Goal: Task Accomplishment & Management: Use online tool/utility

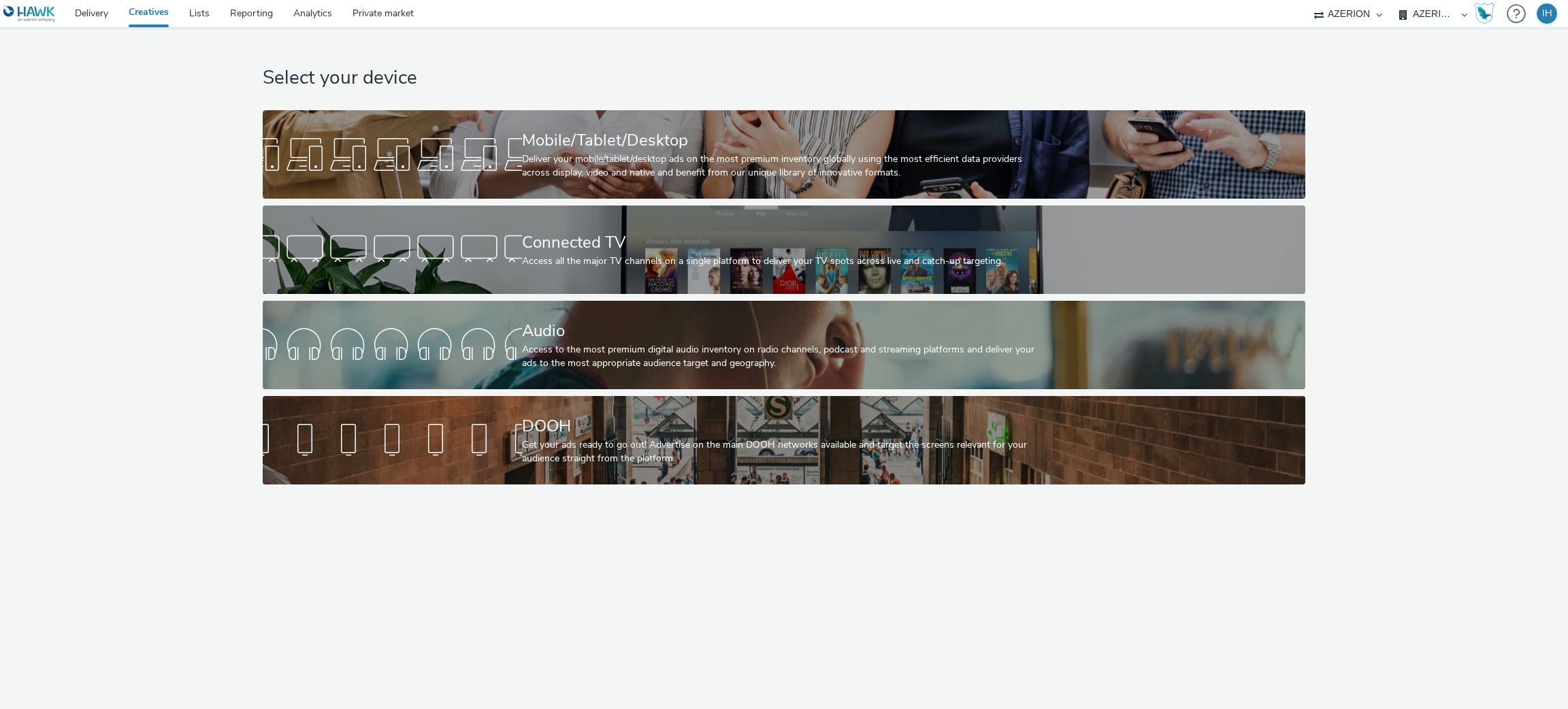
select select "ac009755-aa48-4799-8050-7a339a378eb8"
select select "79162ed7-0017-4339-93b0-3399b708648f"
click at [354, 11] on link "Private market" at bounding box center [383, 13] width 82 height 27
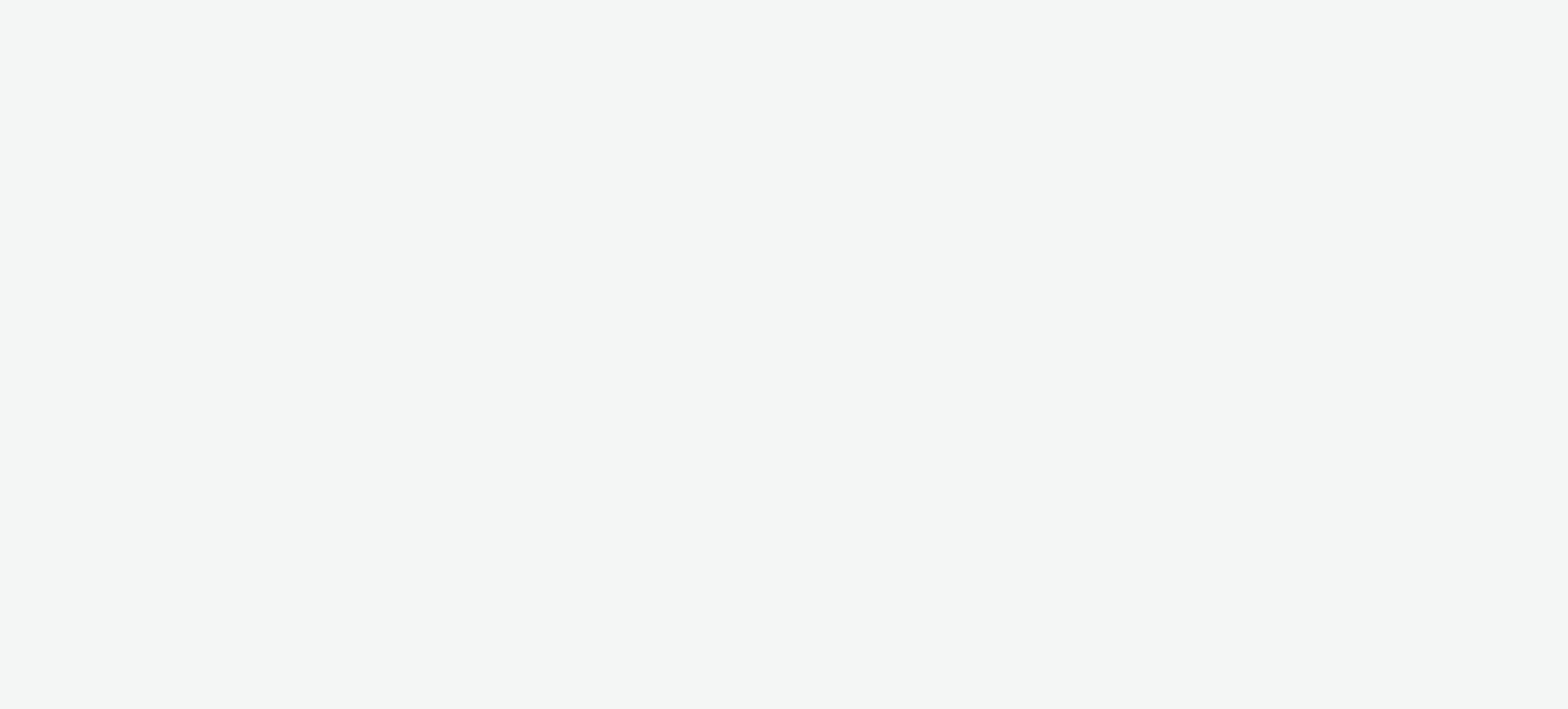
select select "ac009755-aa48-4799-8050-7a339a378eb8"
select select "79162ed7-0017-4339-93b0-3399b708648f"
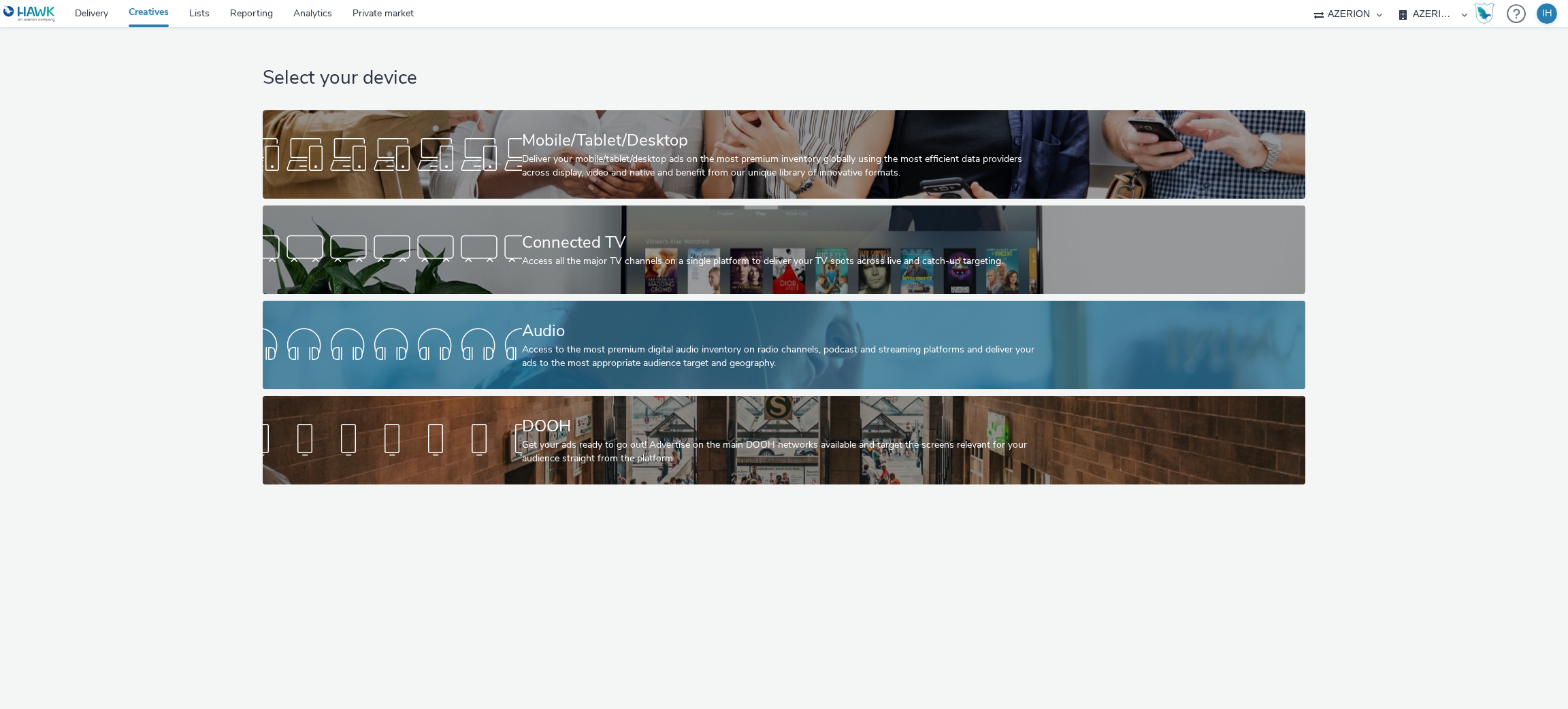
click at [679, 373] on div "Audio Access to the most premium digital audio inventory on radio channels, pod…" at bounding box center [781, 344] width 519 height 88
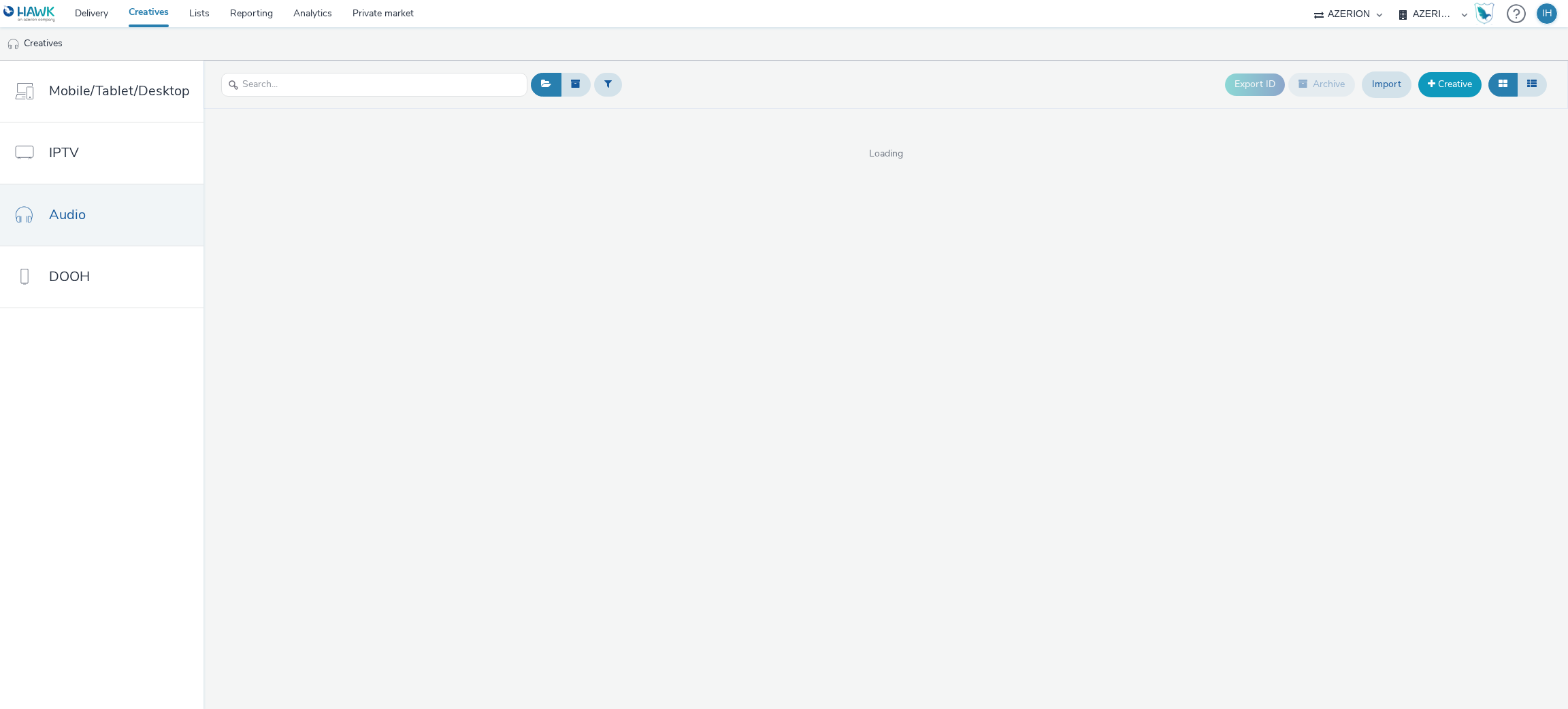
click at [1438, 86] on link "Creative" at bounding box center [1450, 84] width 63 height 25
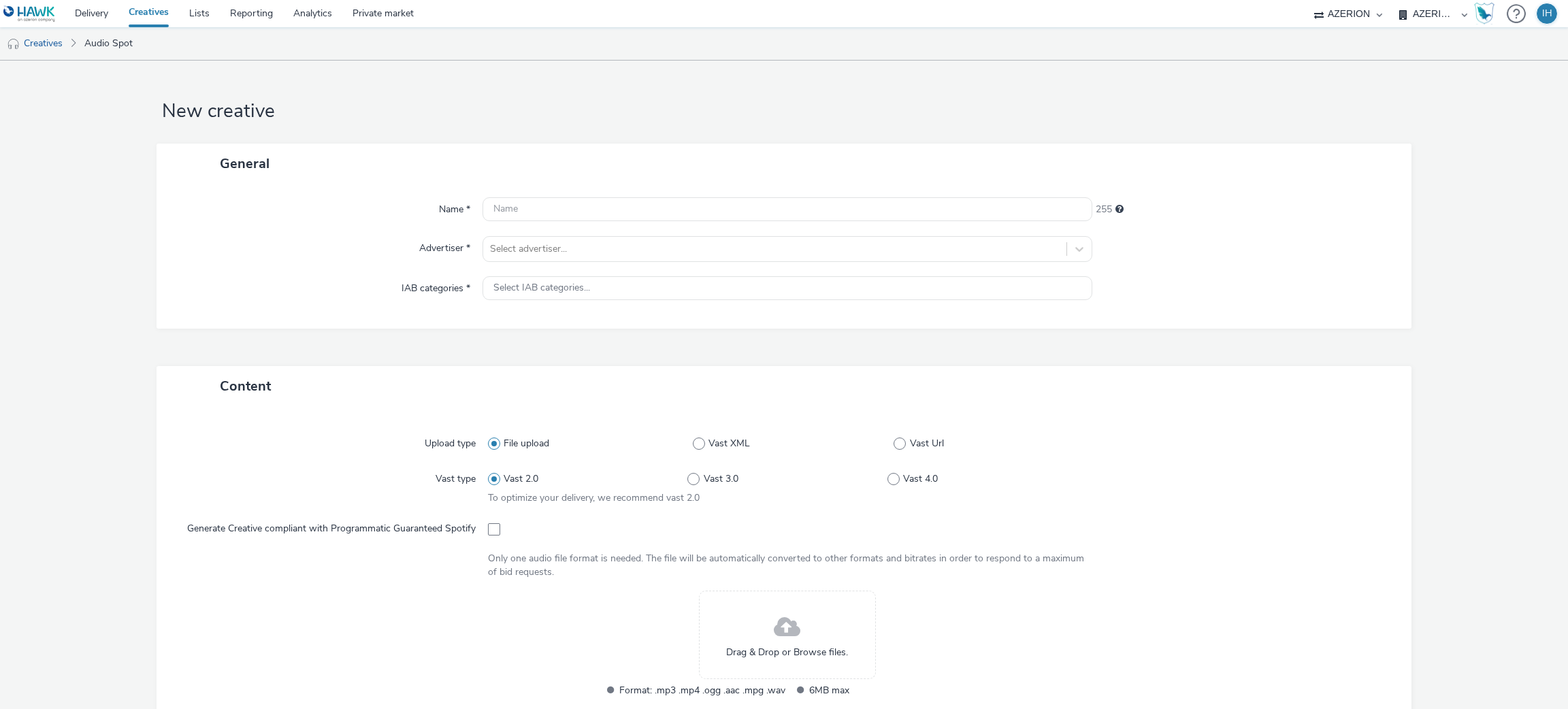
click at [594, 190] on div "Name * 255 Advertiser * Select advertiser... IAB categories * Select IAB catego…" at bounding box center [784, 256] width 1254 height 145
click at [594, 199] on input "text" at bounding box center [787, 209] width 611 height 24
paste input "FR_Mediarun_QuaideScène_DOOH+AudioDigital_Rentrée2025"
drag, startPoint x: 638, startPoint y: 210, endPoint x: 609, endPoint y: 212, distance: 29.1
click at [609, 212] on input "FR_Mediarun_QuaideScène_DOOH+AudioDigital_Rentrée2025" at bounding box center [787, 209] width 611 height 24
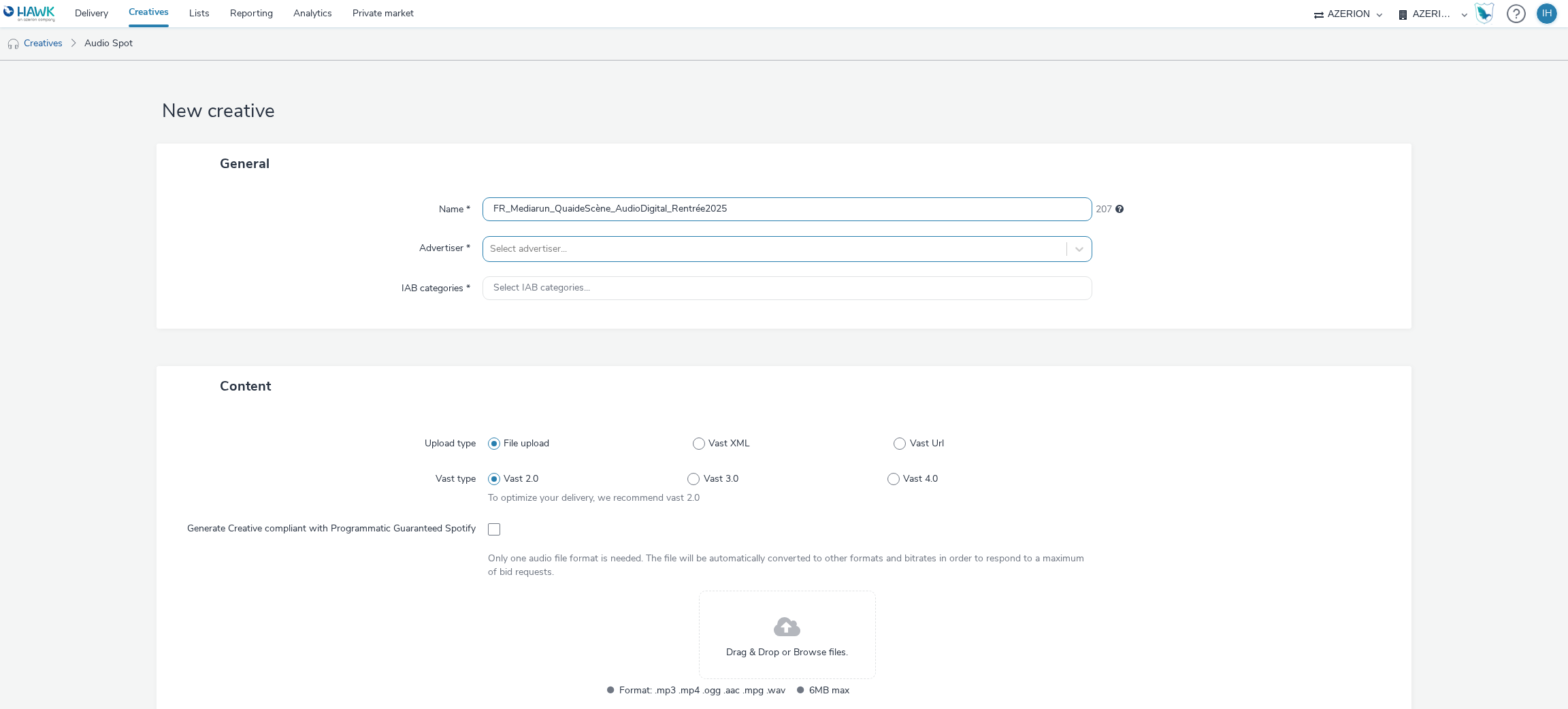
type input "FR_Mediarun_QuaideScène_AudioDigital_Rentrée2025"
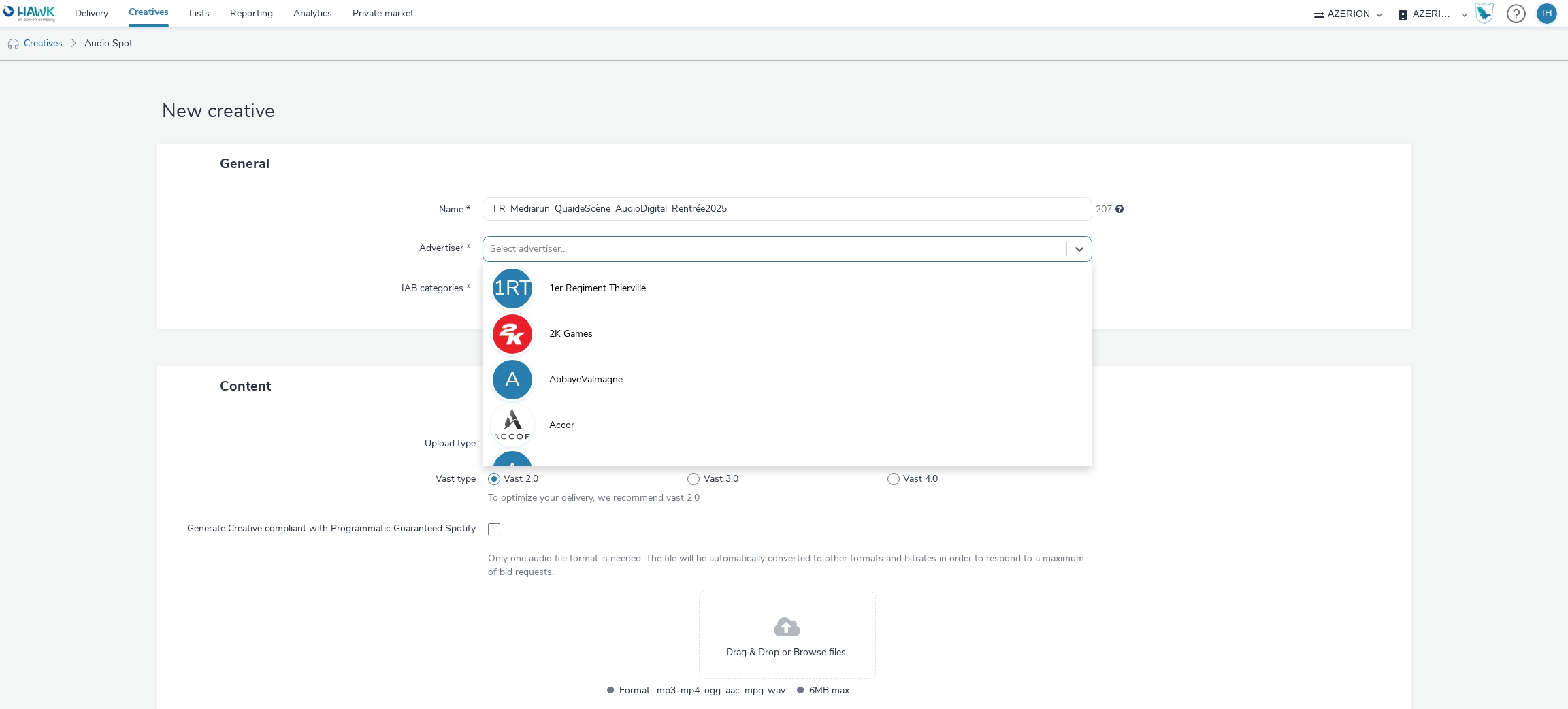
click at [655, 244] on div at bounding box center [775, 249] width 570 height 16
type input "qua"
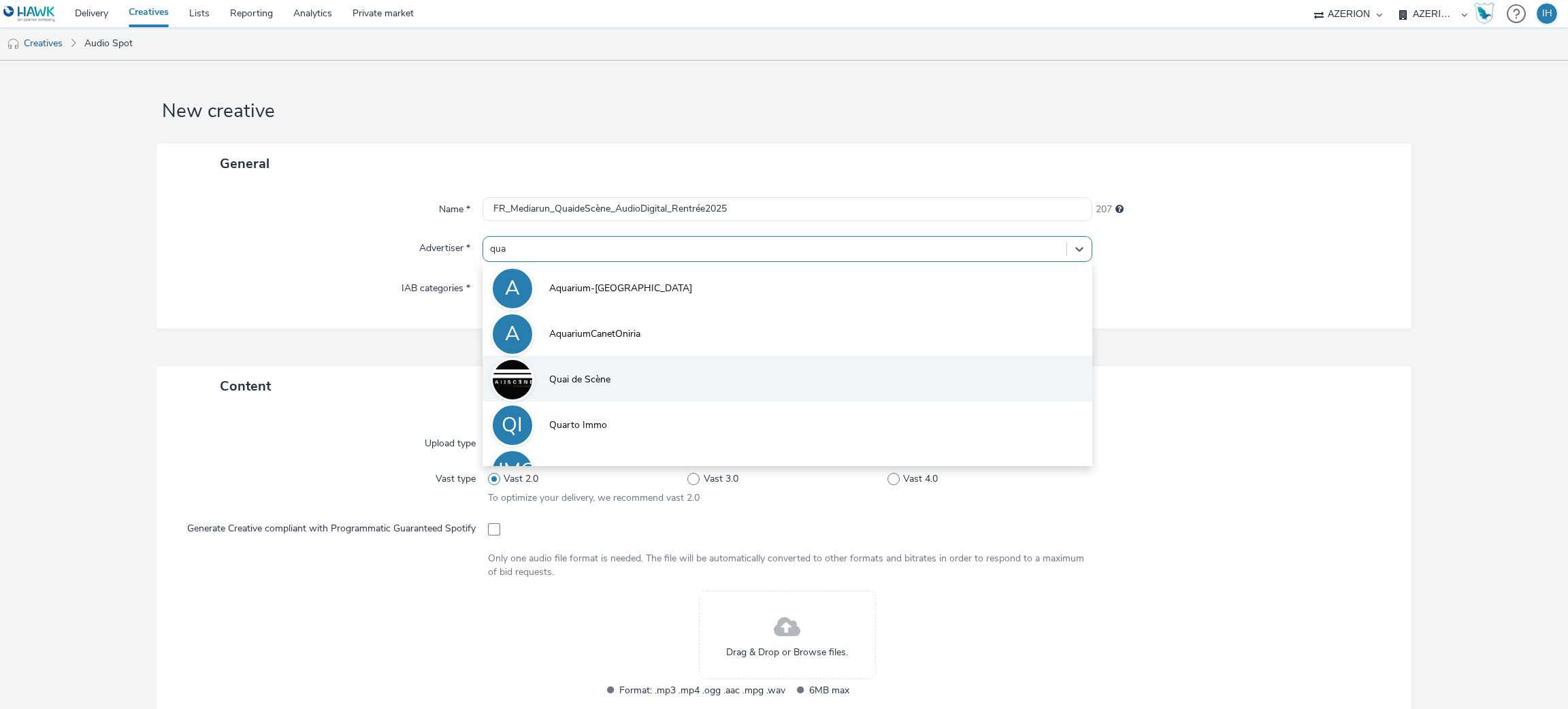
click at [628, 395] on li "Quai de Scène" at bounding box center [787, 378] width 611 height 46
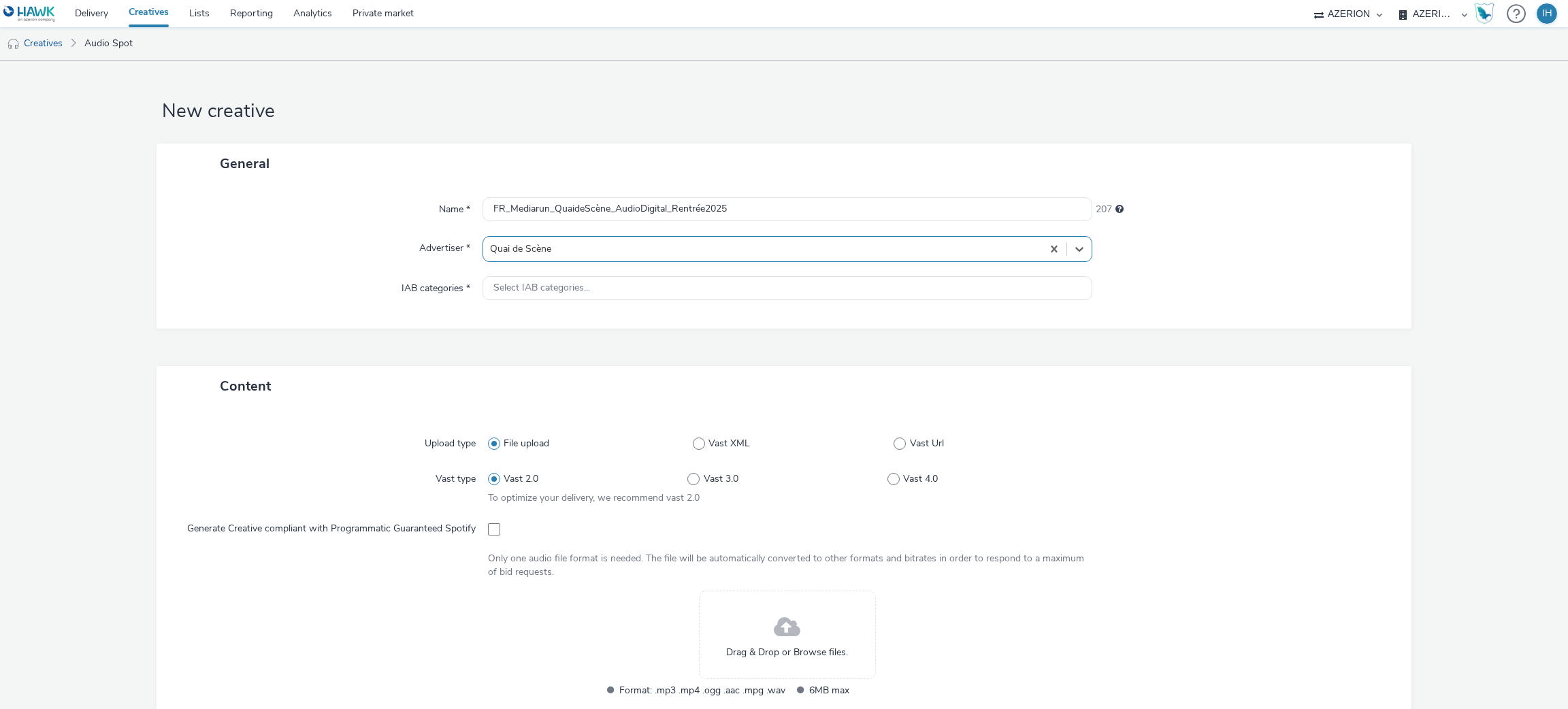
type input "http://quaidescene.fr"
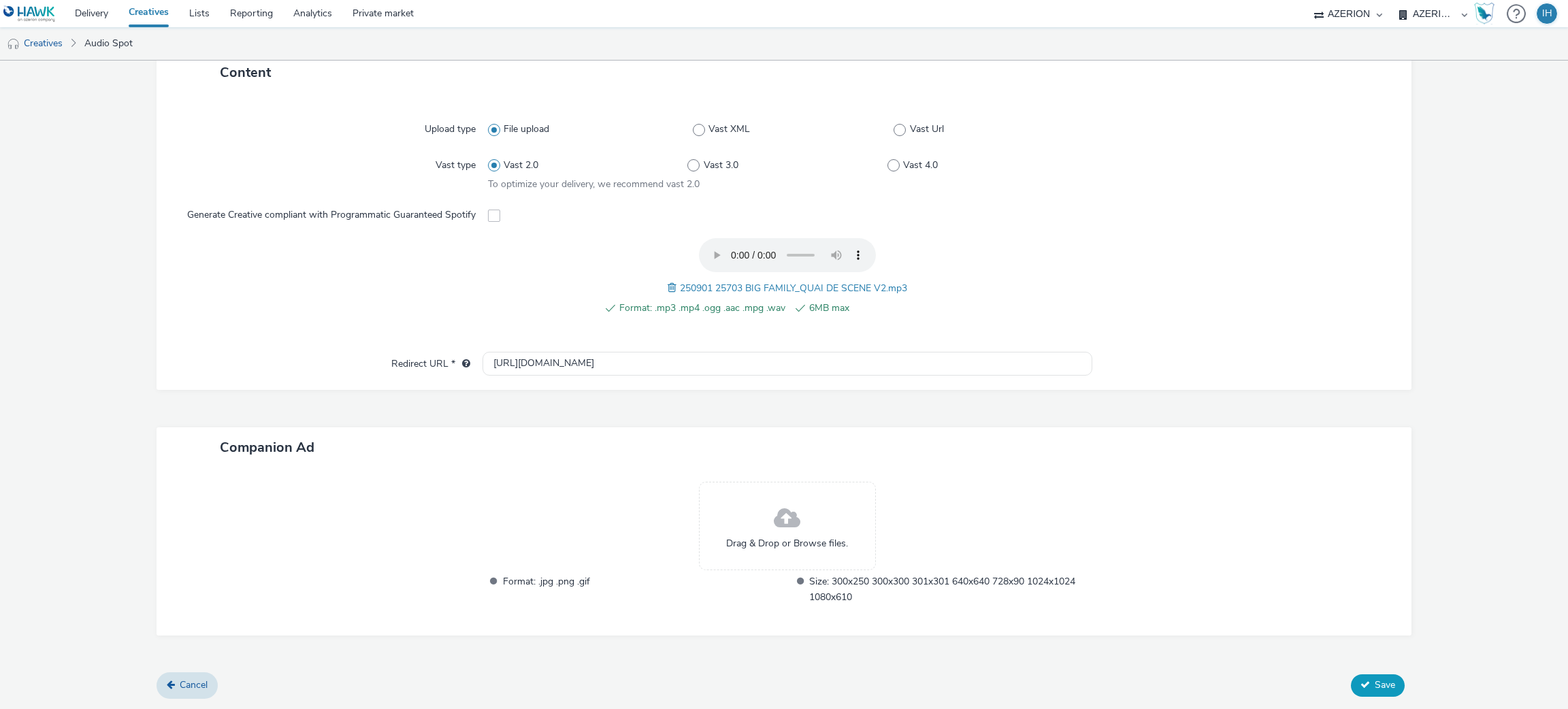
scroll to position [328, 0]
click at [1375, 680] on span "Save" at bounding box center [1385, 684] width 20 height 13
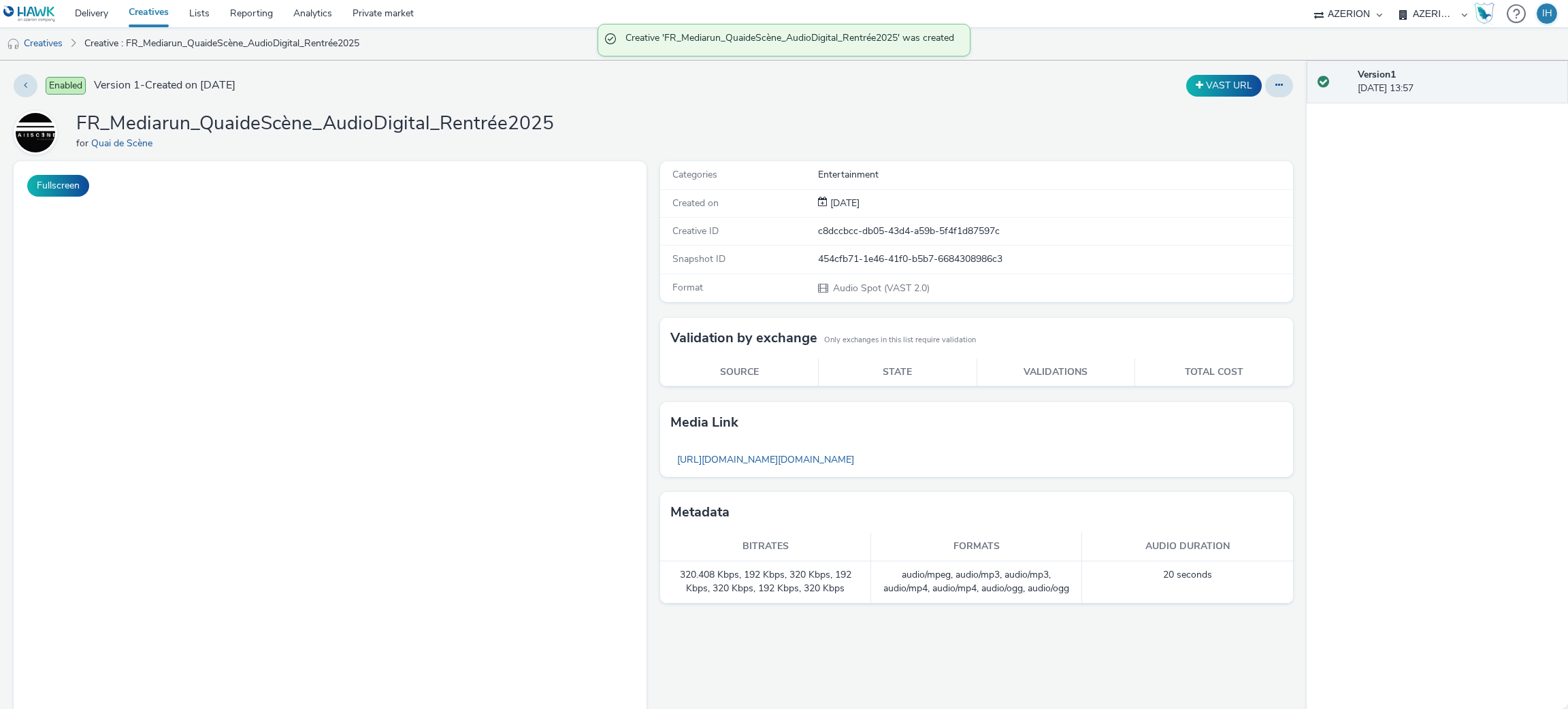
click at [151, 8] on link "Creatives" at bounding box center [148, 13] width 60 height 27
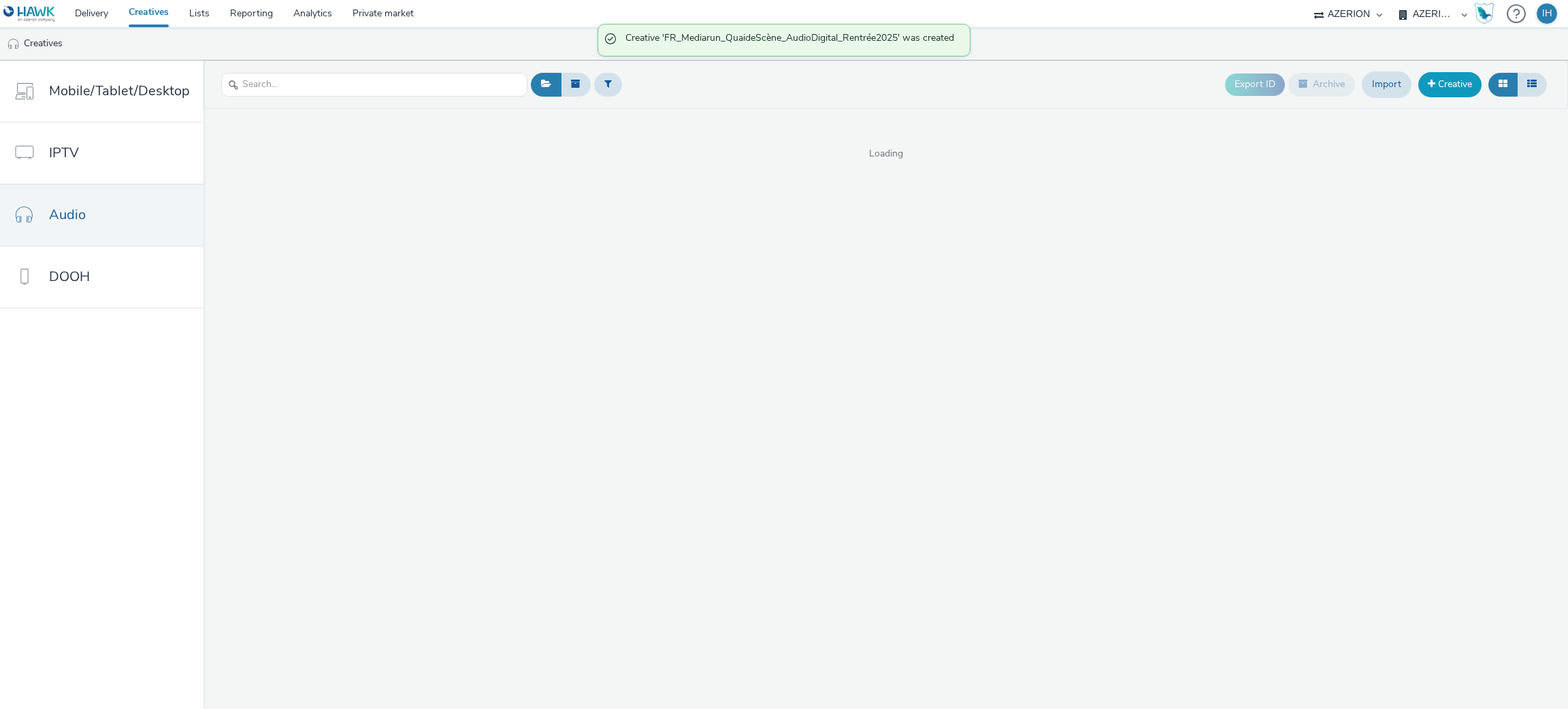
click at [1448, 77] on link "Creative" at bounding box center [1450, 84] width 63 height 25
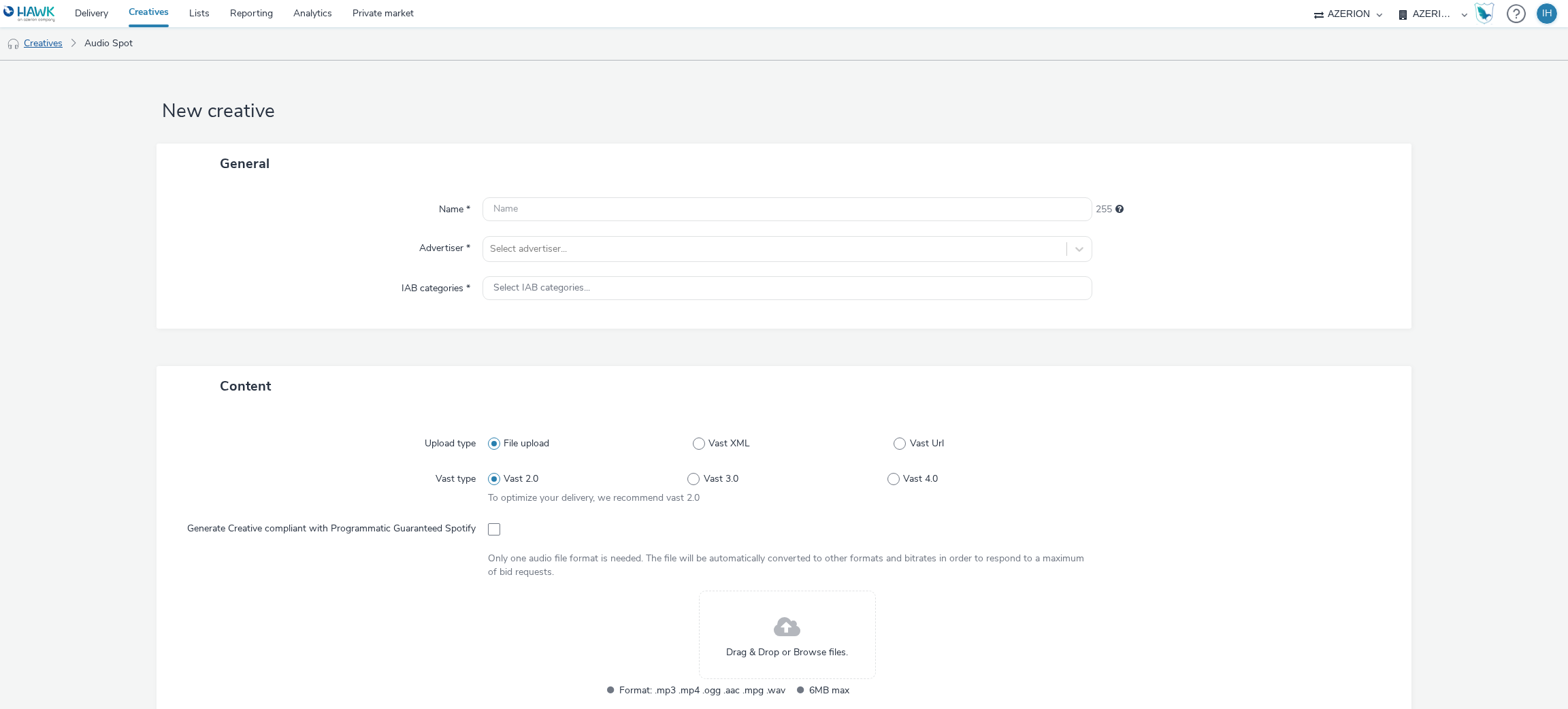
click at [54, 36] on link "Creatives" at bounding box center [35, 43] width 70 height 32
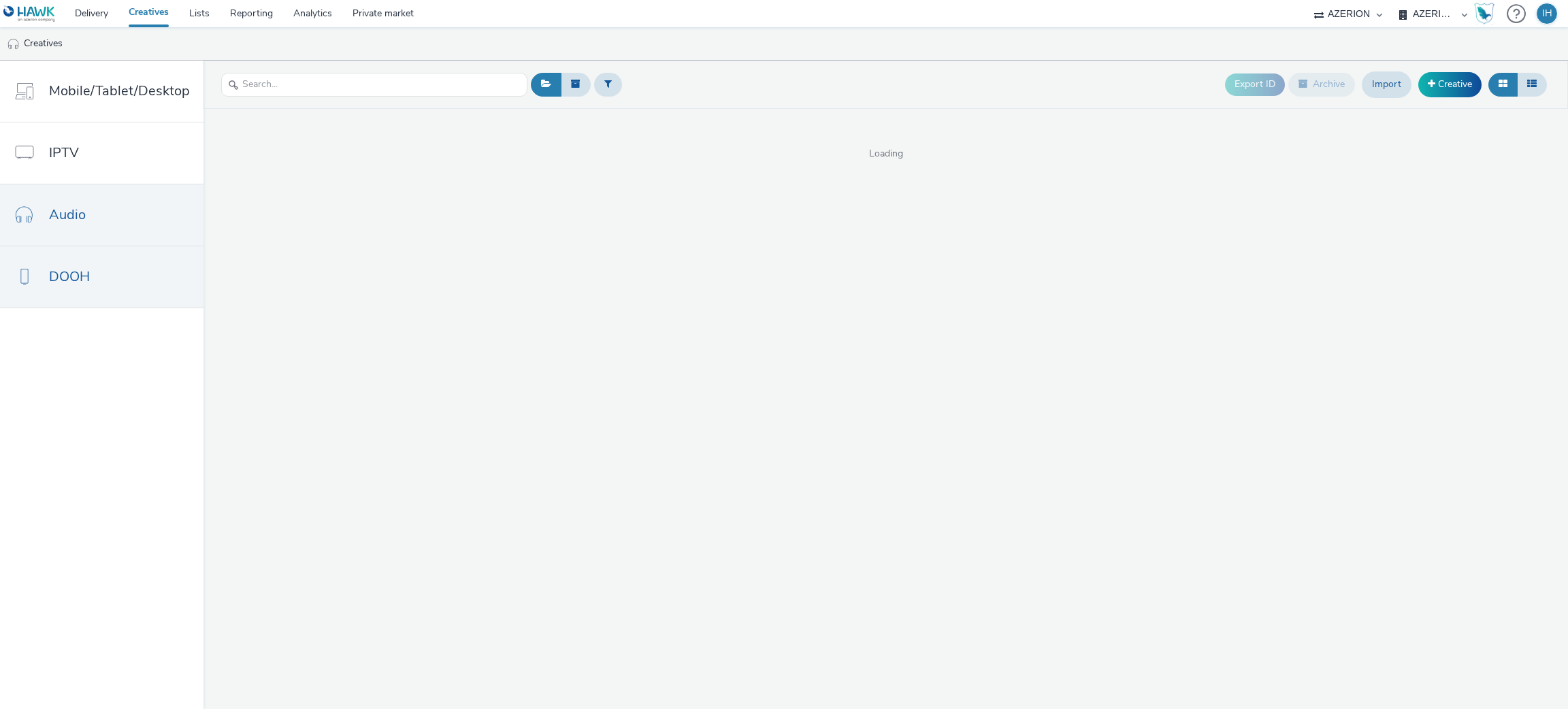
click at [85, 283] on span "DOOH" at bounding box center [69, 276] width 41 height 20
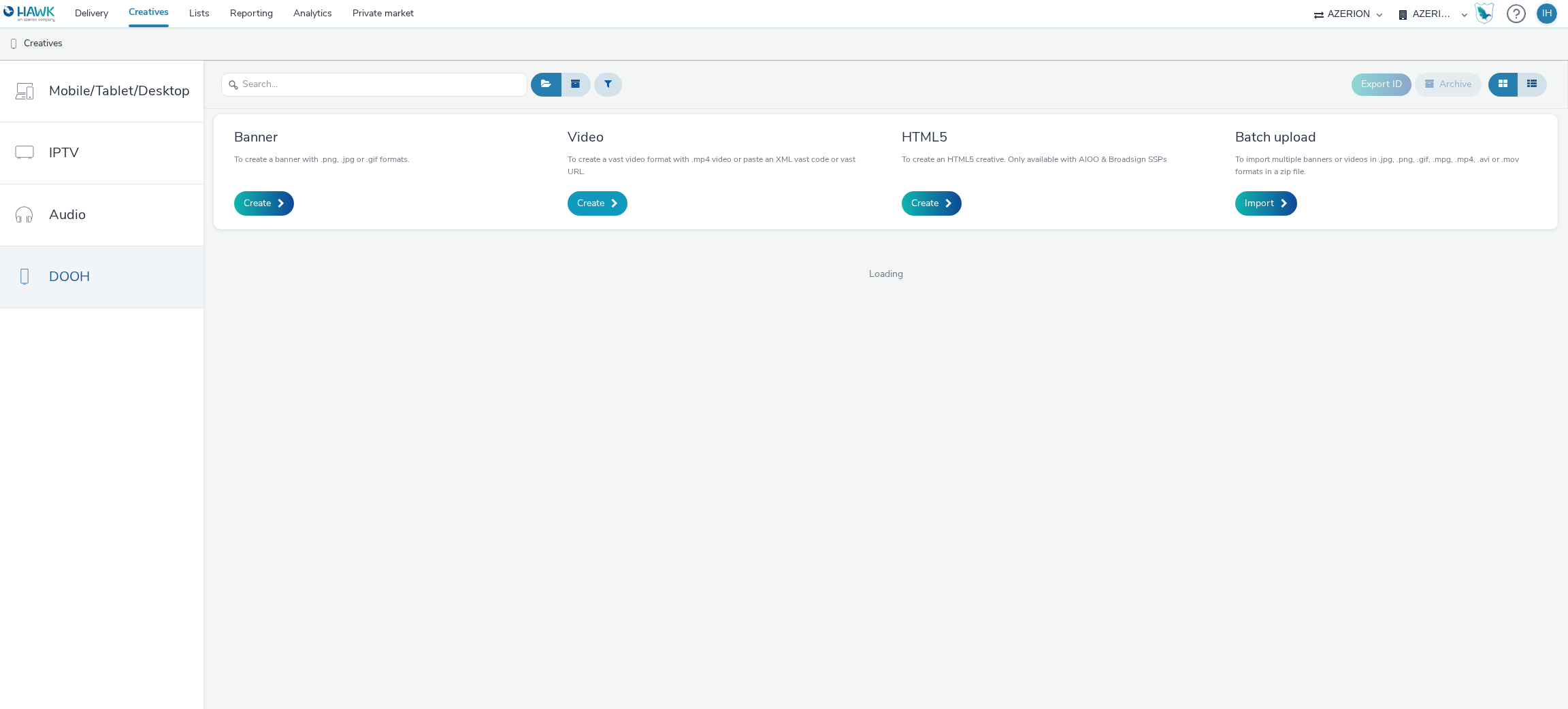
click at [618, 202] on link "Create" at bounding box center [597, 203] width 60 height 25
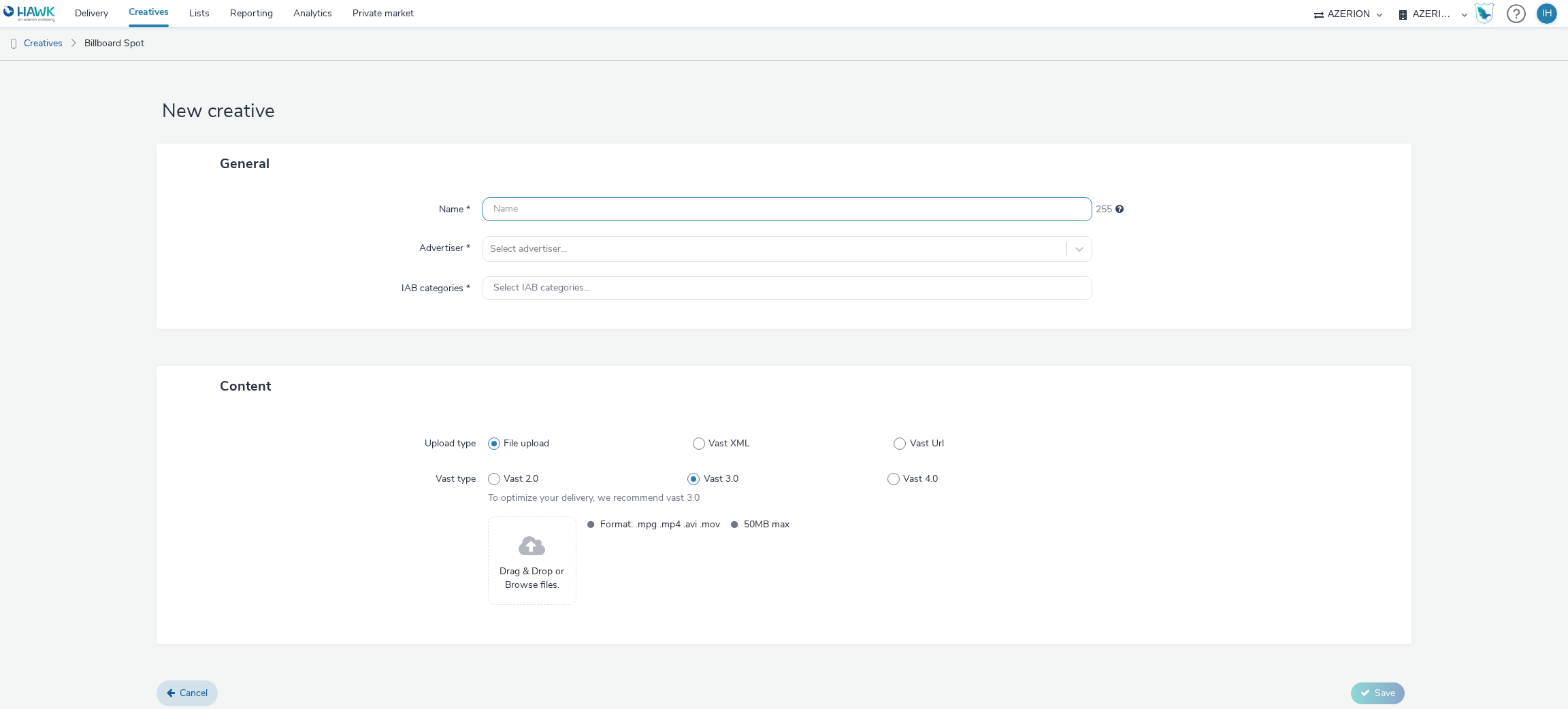
click at [618, 202] on input "text" at bounding box center [787, 209] width 611 height 24
paste input "FR_Mediarun_QuaideScène_DOOH+AudioDigital_Rentrée2025"
drag, startPoint x: 697, startPoint y: 207, endPoint x: 648, endPoint y: 211, distance: 49.2
click at [648, 211] on input "FR_Mediarun_QuaideScène_DOOH+AudioDigital_Rentrée2025" at bounding box center [787, 209] width 611 height 24
type input "FR_Mediarun_QuaideScène_DOOH+_Rentrée2025"
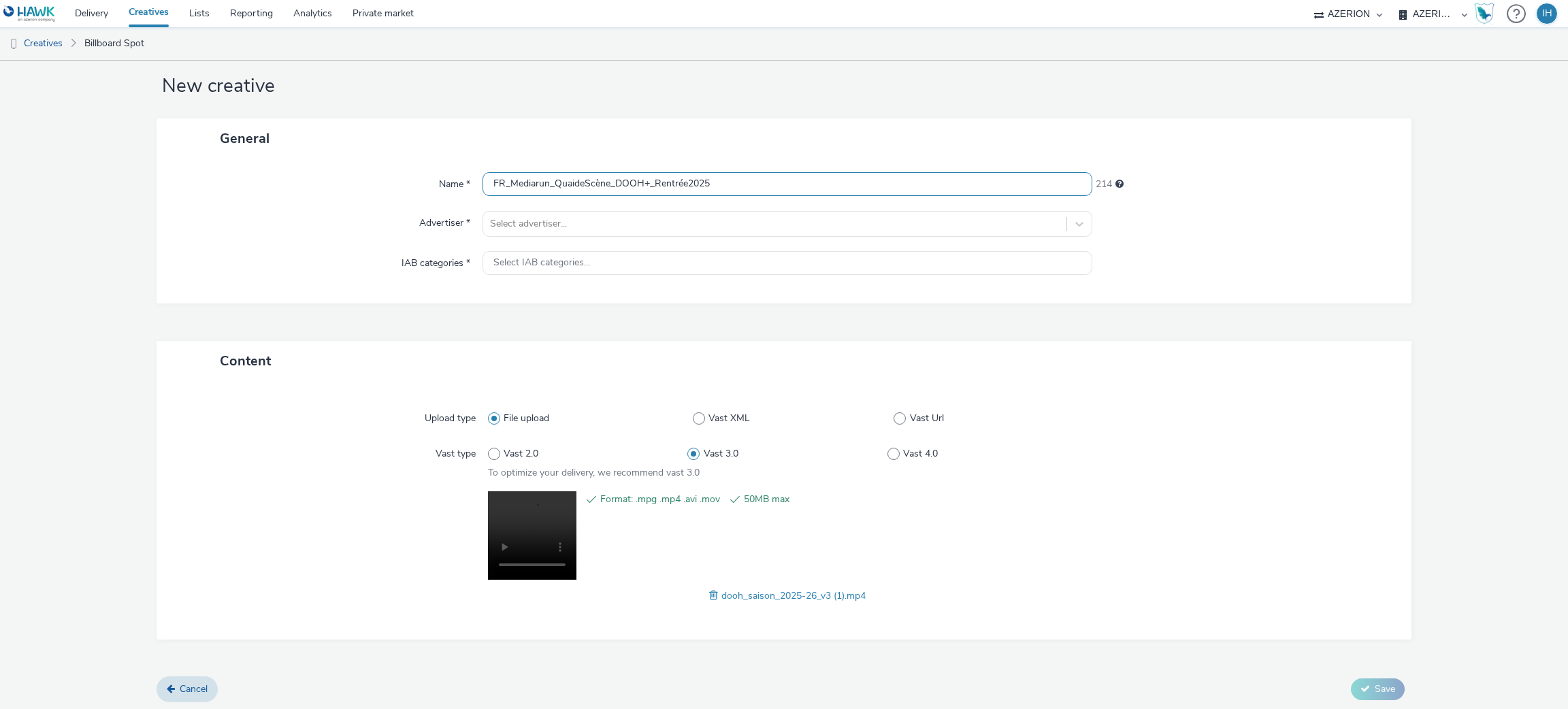
scroll to position [26, 0]
click at [686, 226] on div at bounding box center [775, 222] width 570 height 16
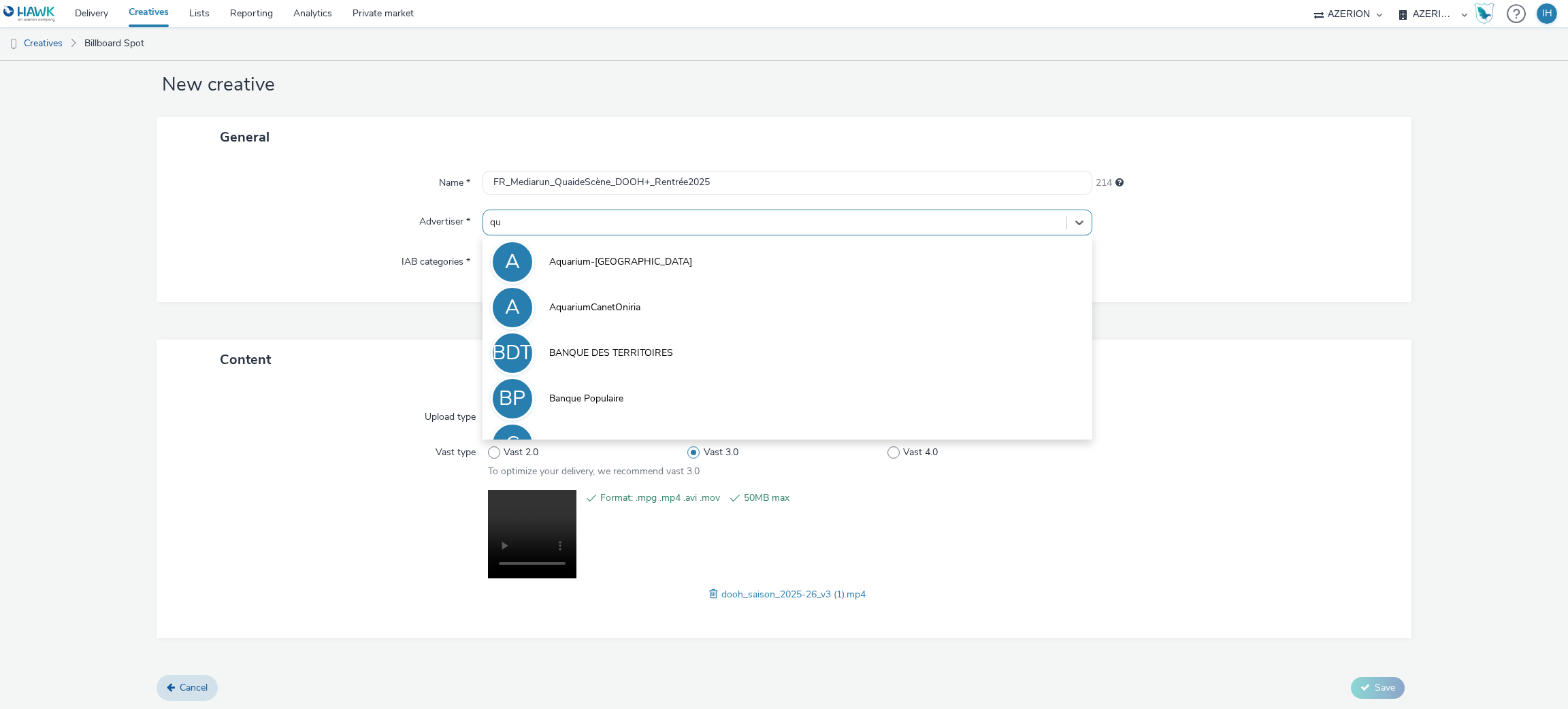
type input "qua"
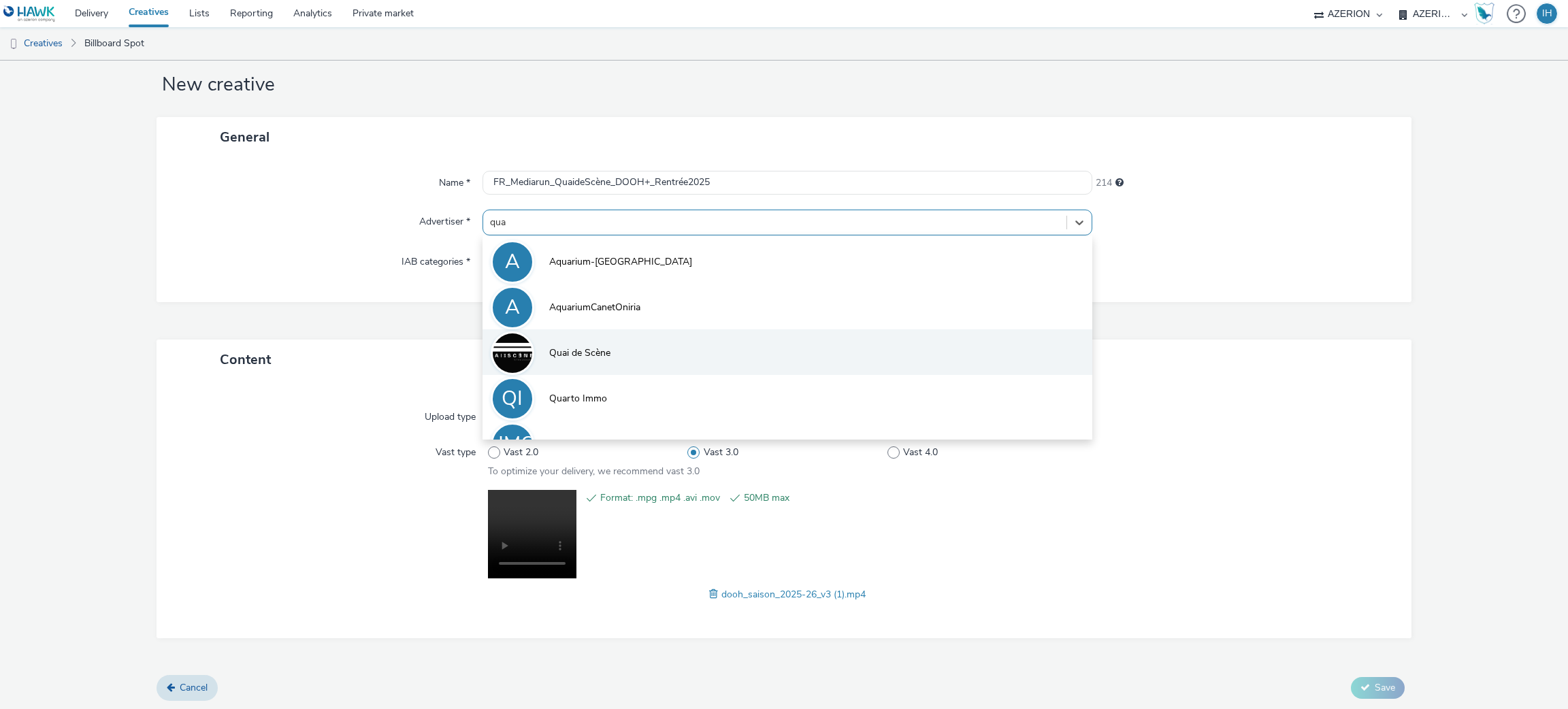
click at [641, 349] on li "Quai de Scène" at bounding box center [787, 351] width 611 height 46
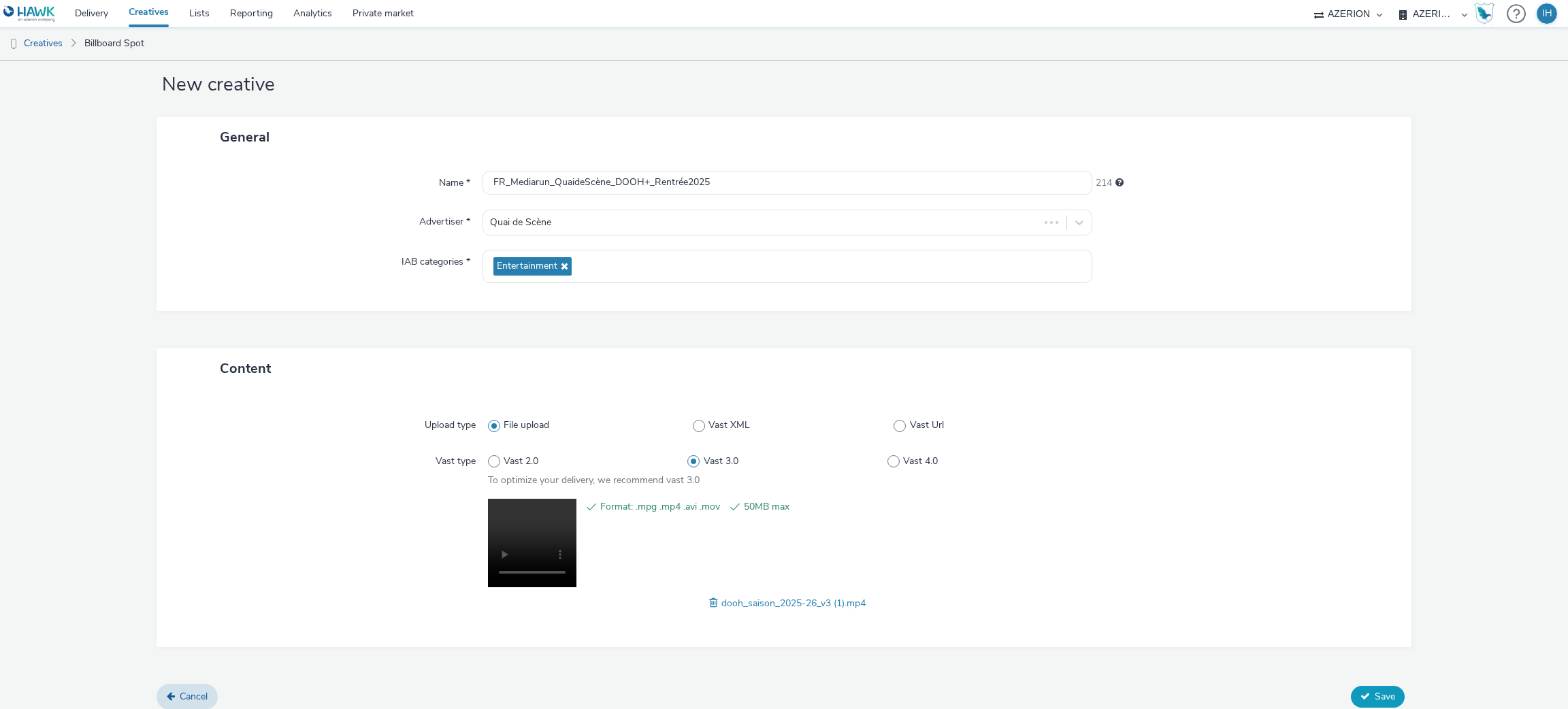
click at [1356, 689] on button "Save" at bounding box center [1378, 697] width 54 height 22
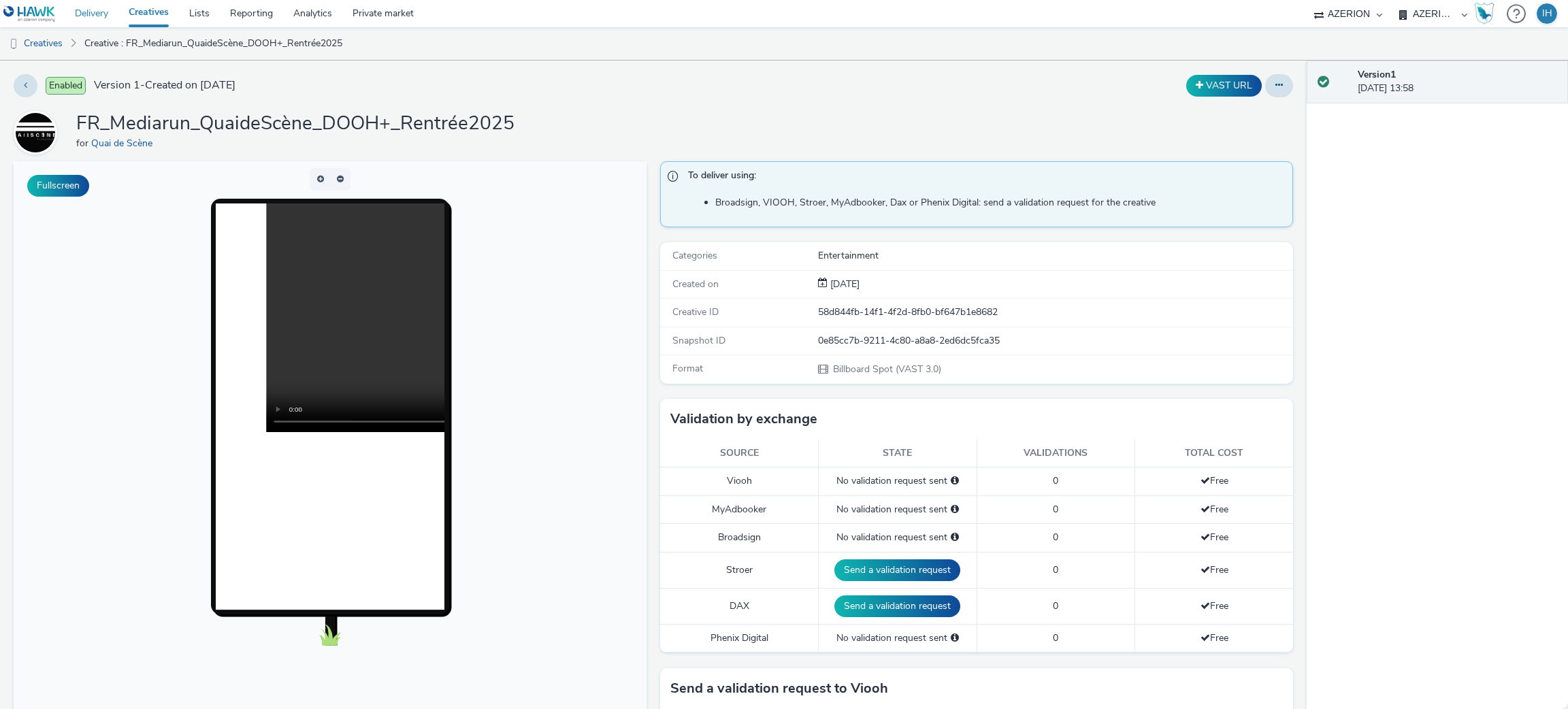
click at [87, 16] on link "Delivery" at bounding box center [92, 13] width 54 height 27
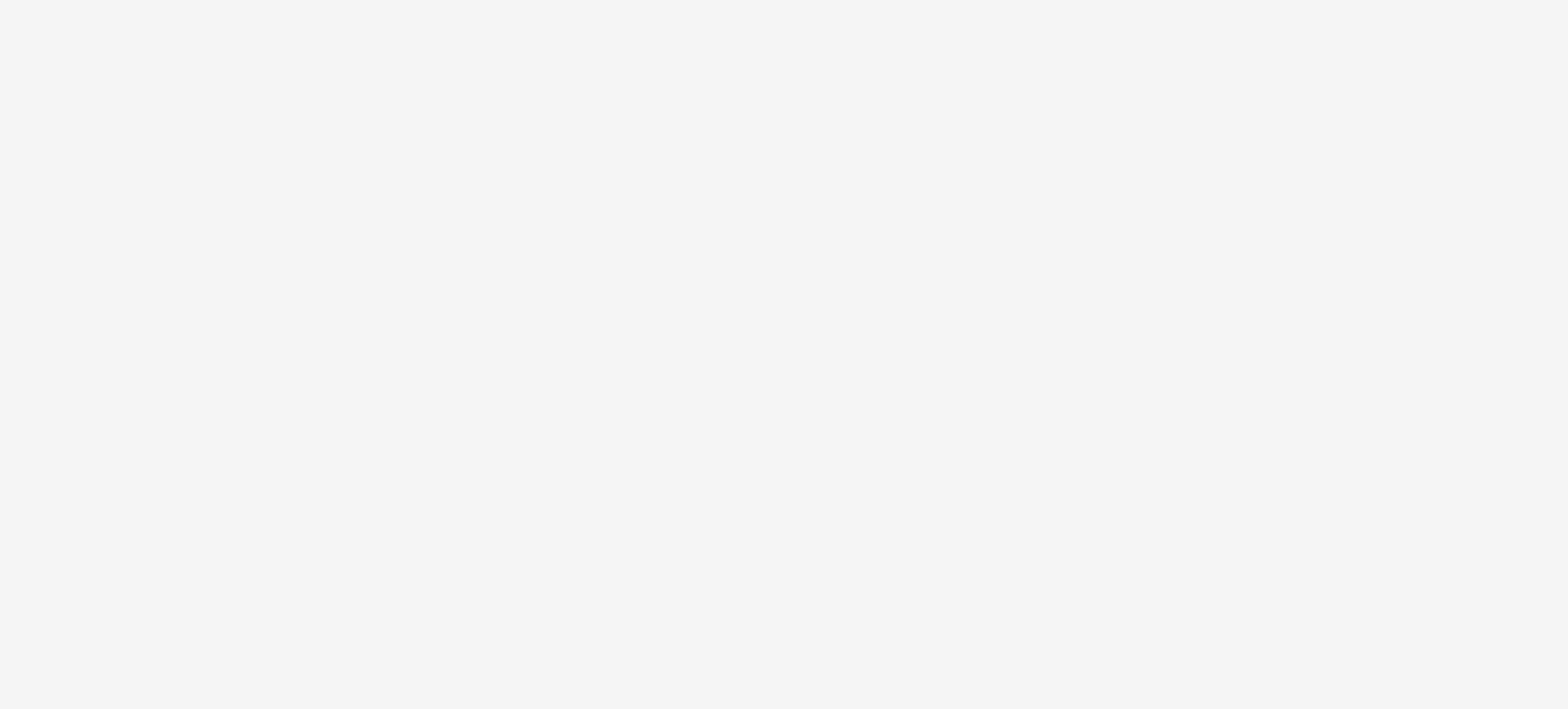
select select "ac009755-aa48-4799-8050-7a339a378eb8"
select select "79162ed7-0017-4339-93b0-3399b708648f"
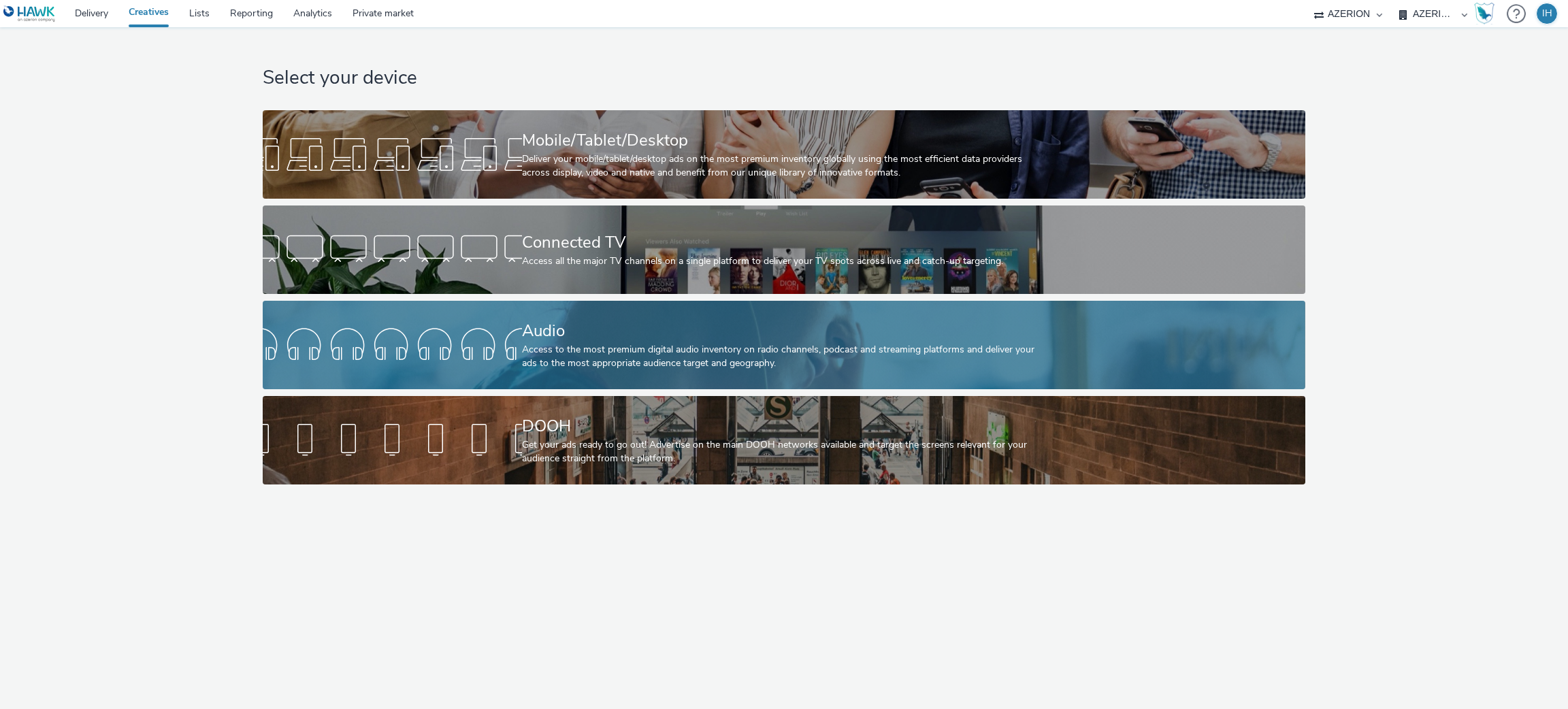
click at [672, 344] on div "Access to the most premium digital audio inventory on radio channels, podcast a…" at bounding box center [781, 357] width 519 height 28
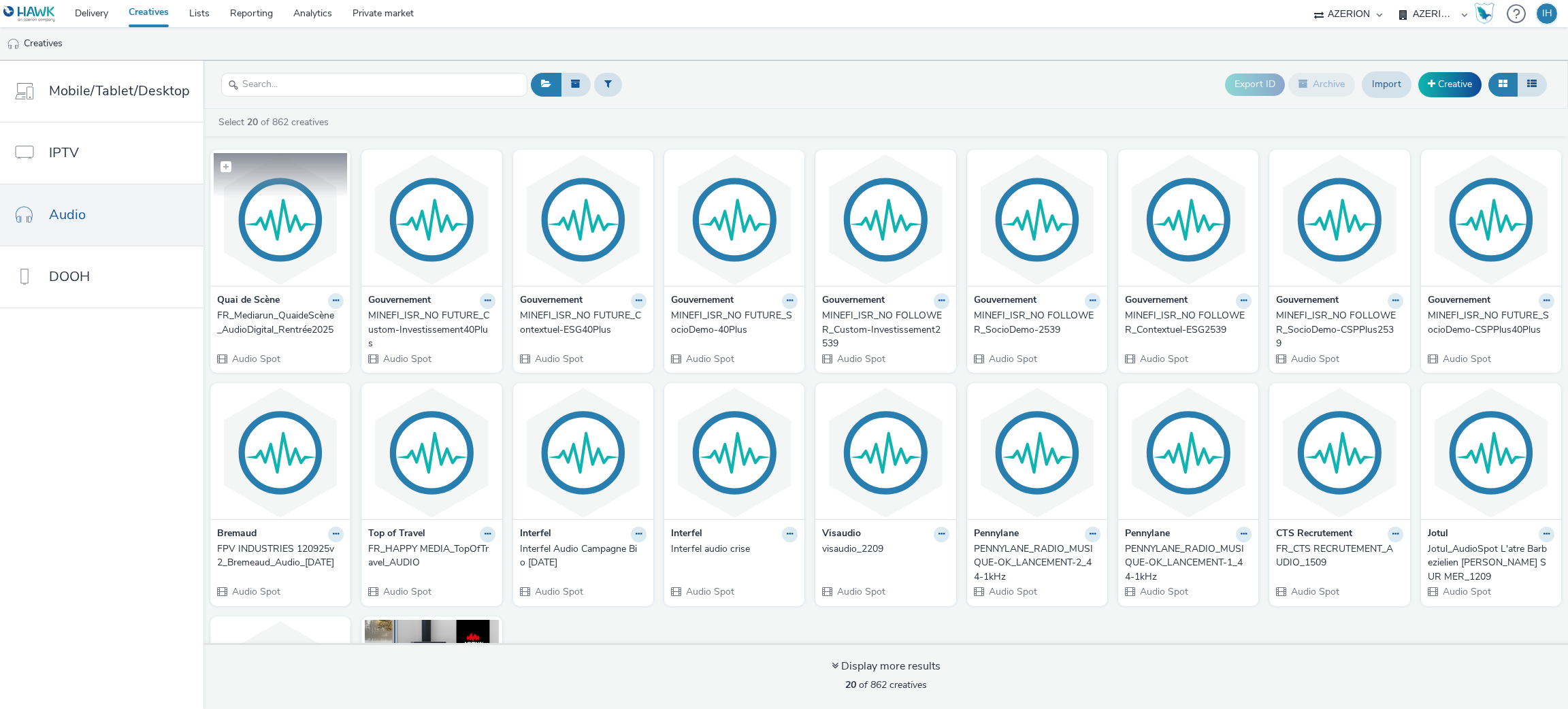
click at [254, 244] on img at bounding box center [280, 219] width 134 height 133
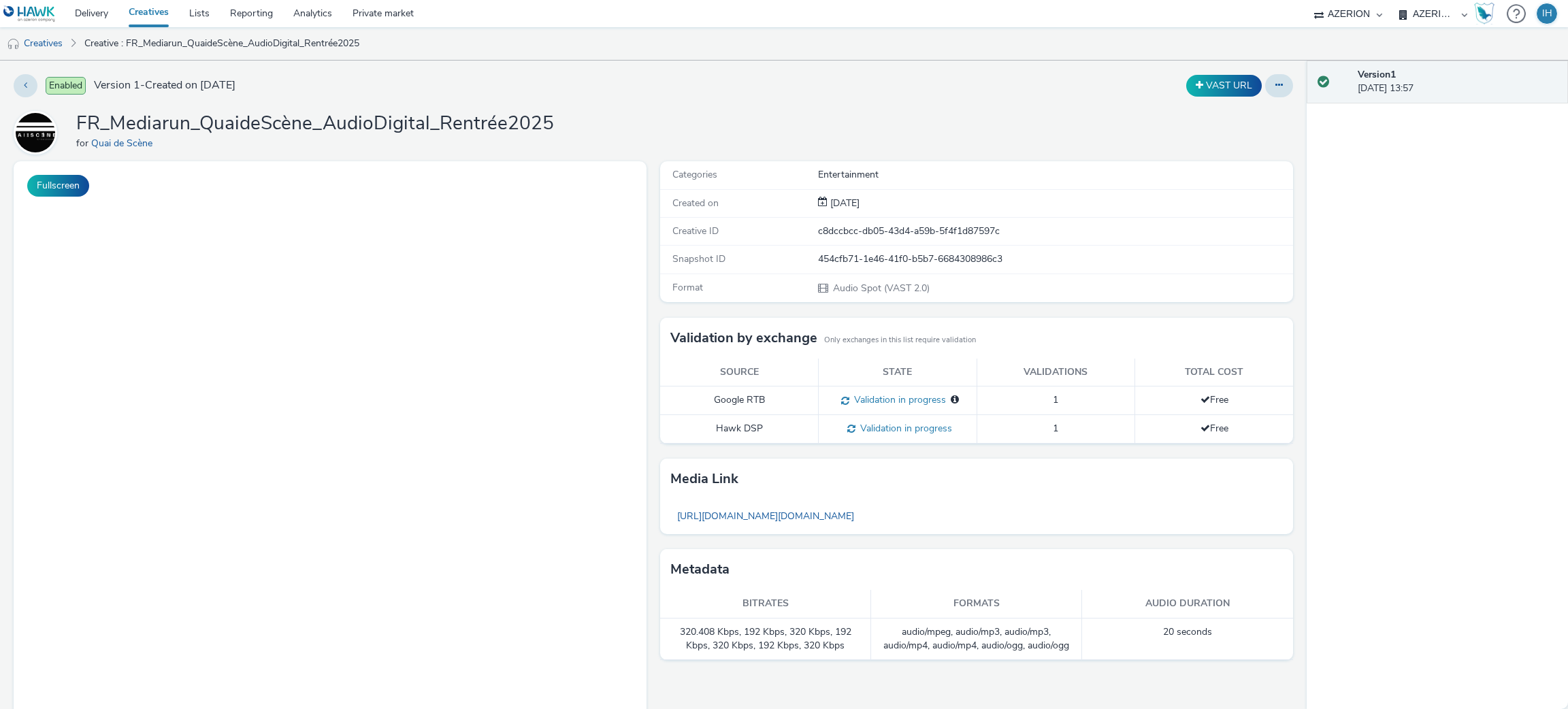
click at [1203, 72] on div "Enabled Version 1 - Created on 19 September 2025 VAST URL FR_Mediarun_QuaideScè…" at bounding box center [653, 384] width 1307 height 648
click at [1206, 83] on button "VAST URL" at bounding box center [1224, 86] width 76 height 22
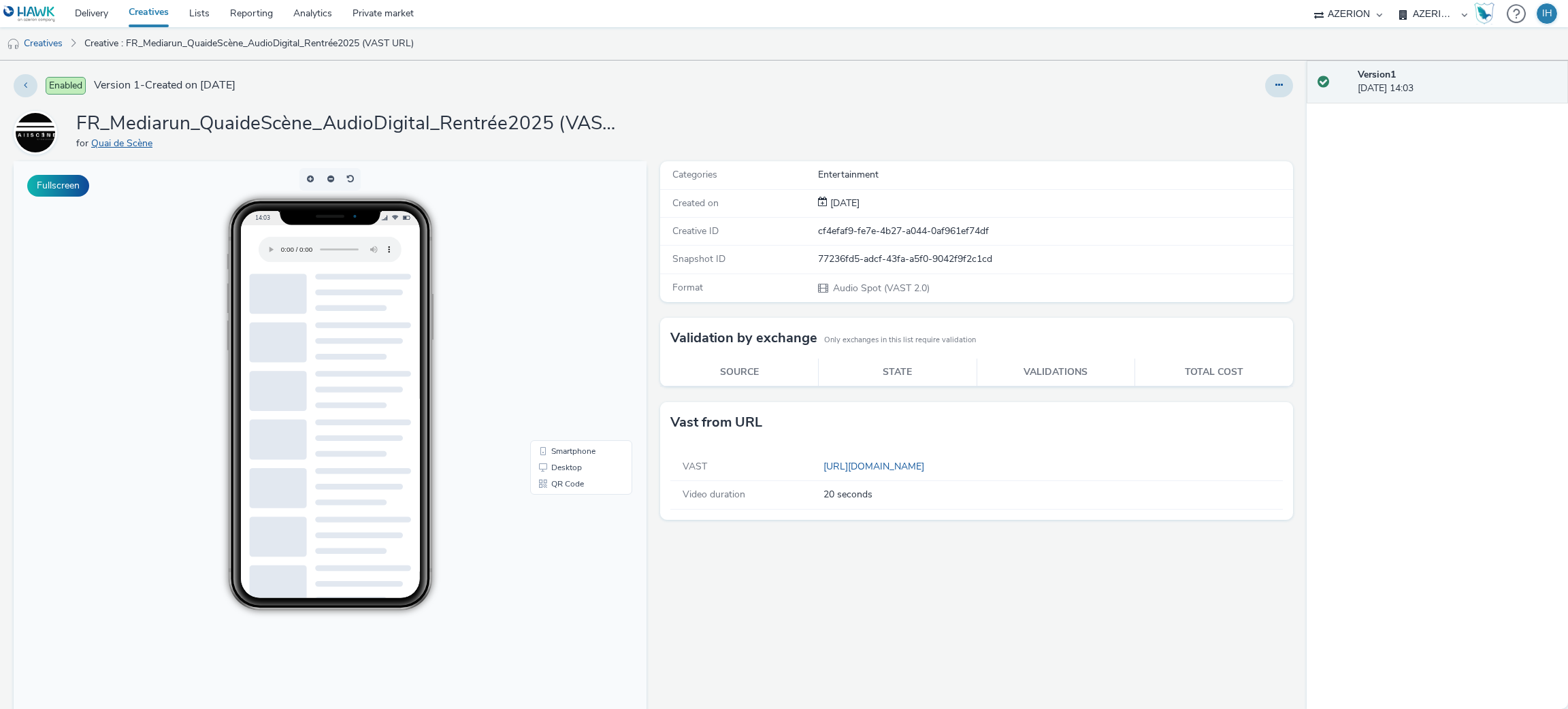
click at [109, 145] on link "Quai de Scène" at bounding box center [124, 143] width 66 height 13
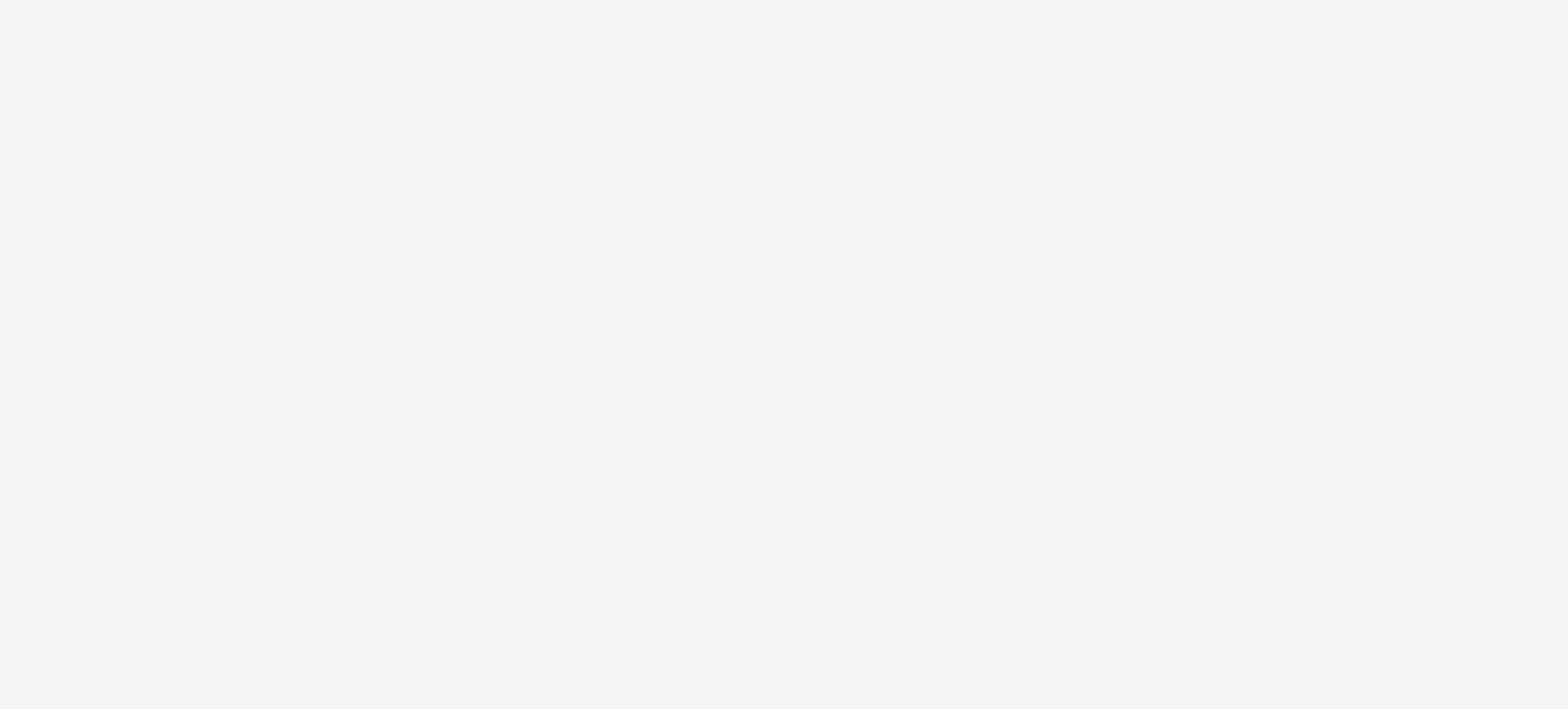
select select "ac009755-aa48-4799-8050-7a339a378eb8"
select select "79162ed7-0017-4339-93b0-3399b708648f"
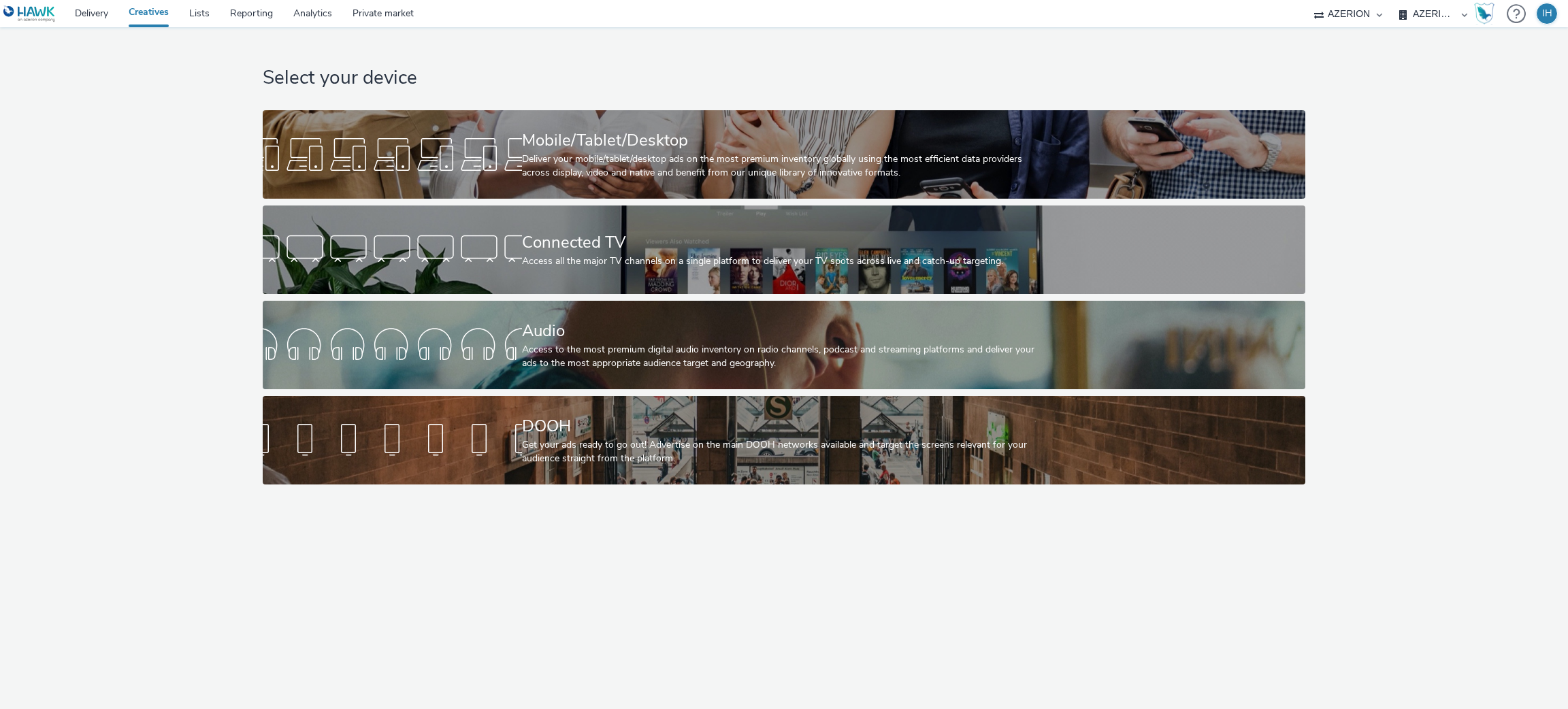
click at [44, 10] on img at bounding box center [29, 14] width 53 height 17
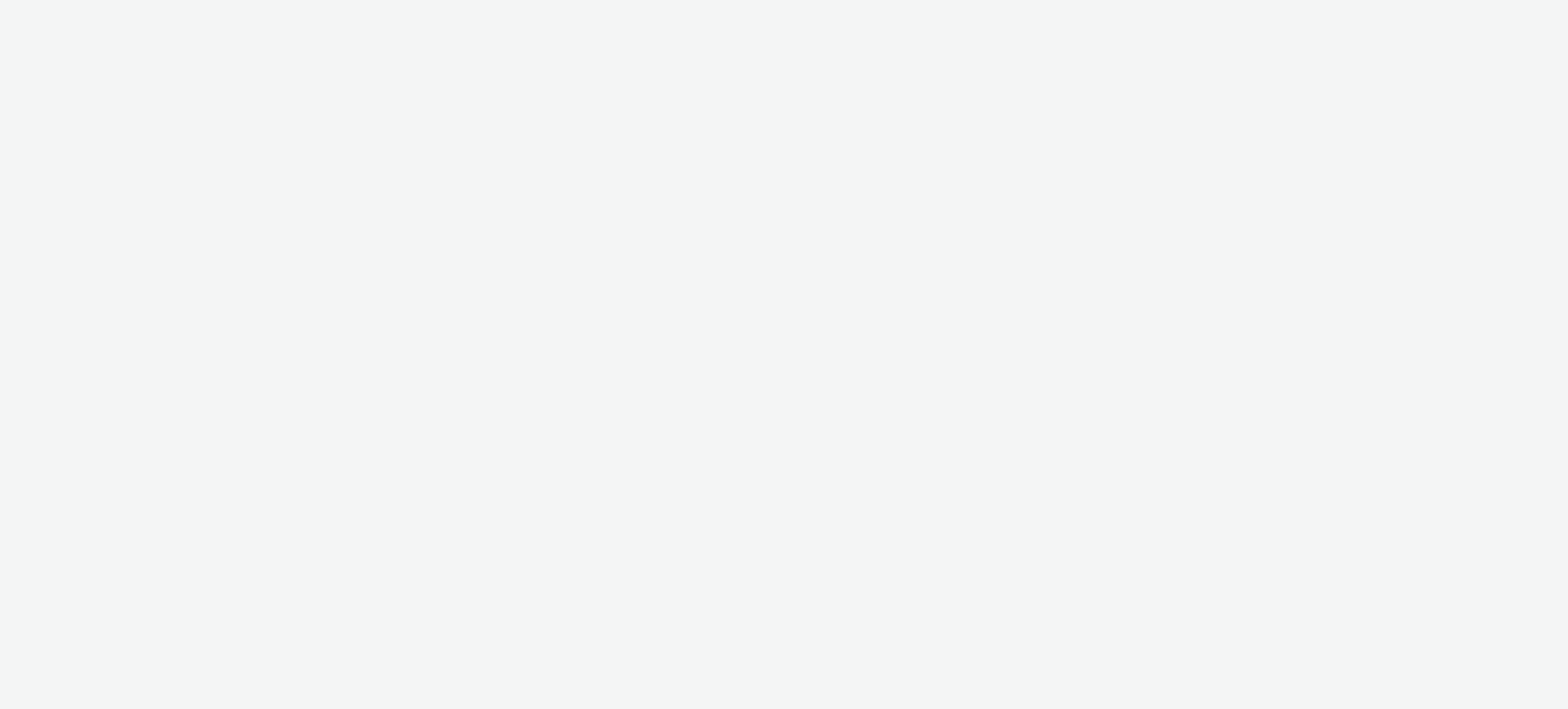
select select "ac009755-aa48-4799-8050-7a339a378eb8"
select select "79162ed7-0017-4339-93b0-3399b708648f"
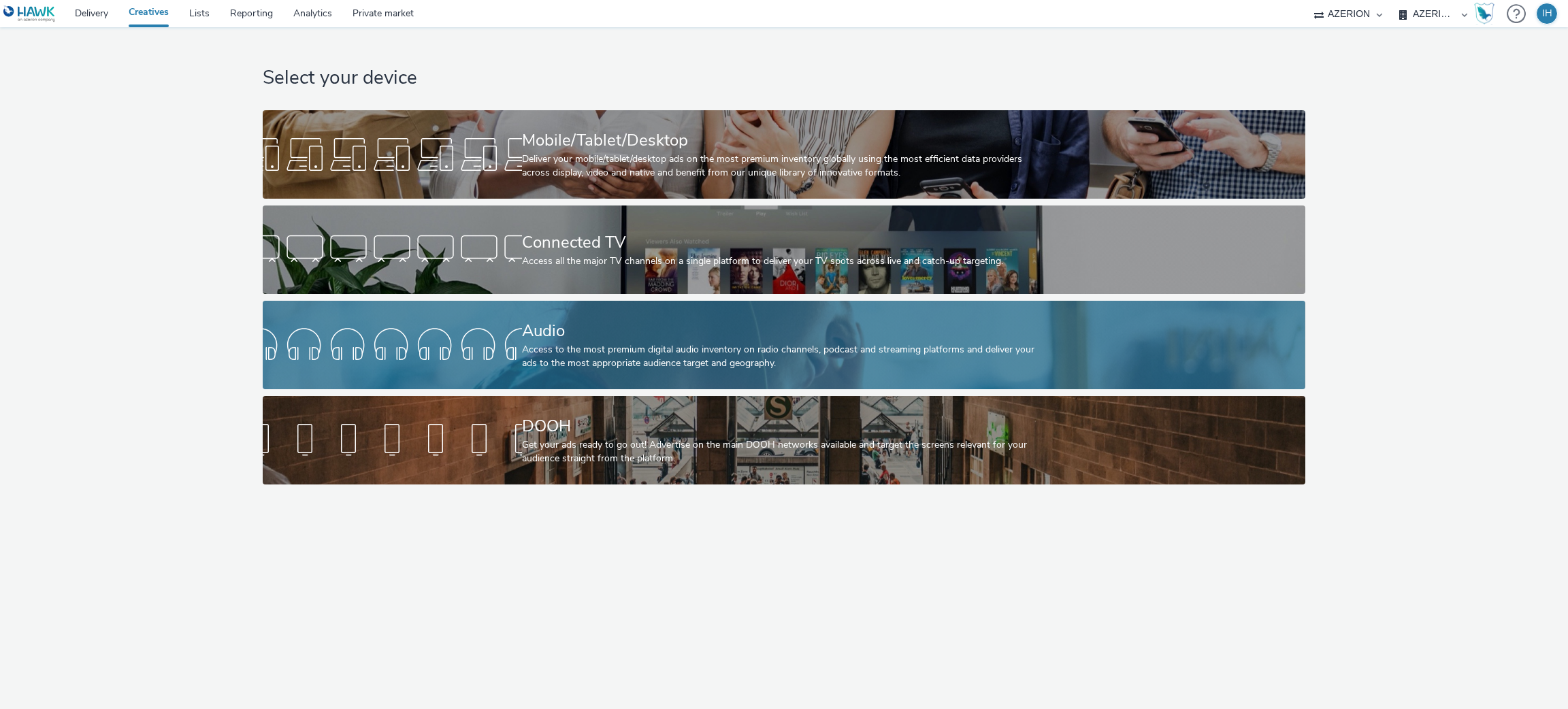
click at [432, 341] on div at bounding box center [392, 344] width 259 height 43
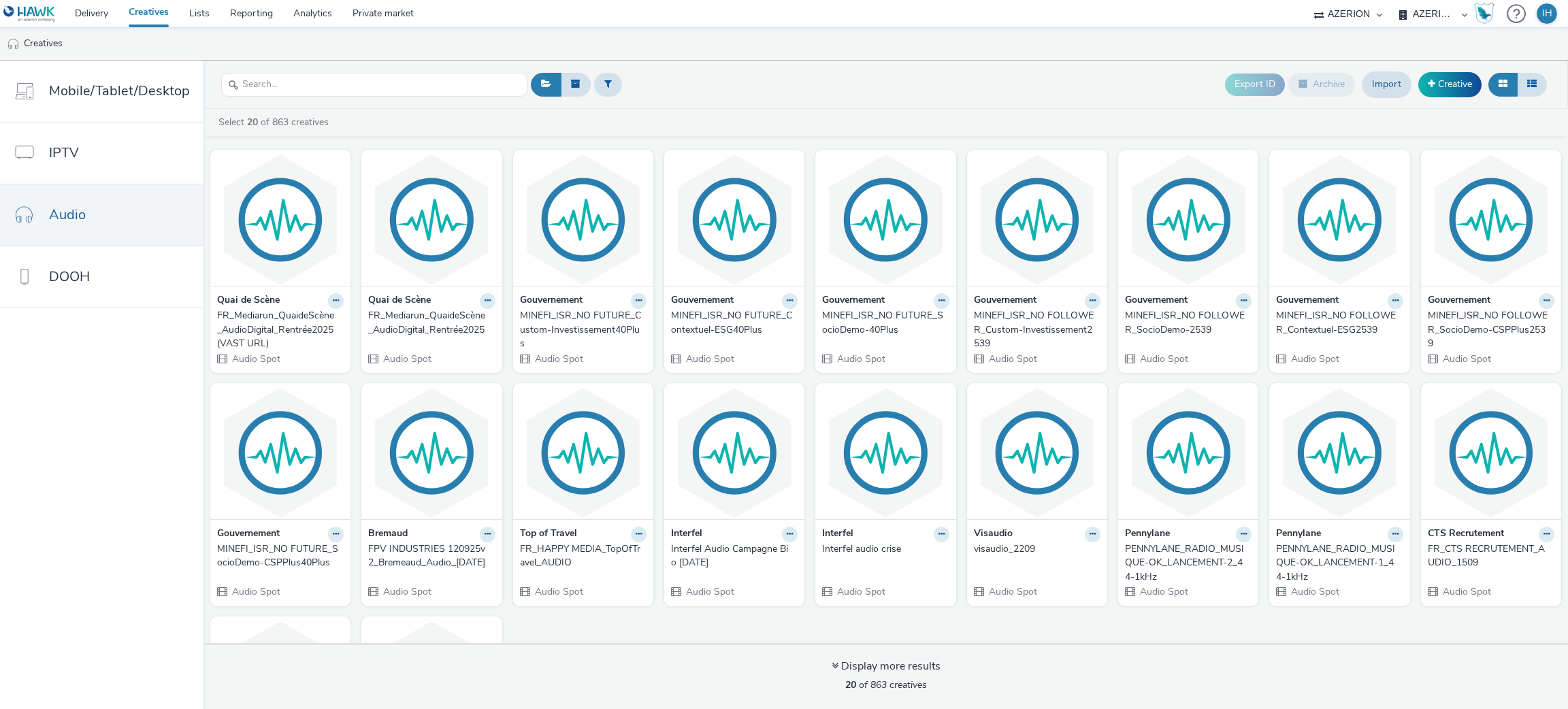
drag, startPoint x: 789, startPoint y: 42, endPoint x: 768, endPoint y: 41, distance: 21.0
click at [768, 41] on ul "Creatives" at bounding box center [784, 43] width 1568 height 32
click at [411, 238] on img at bounding box center [431, 219] width 134 height 133
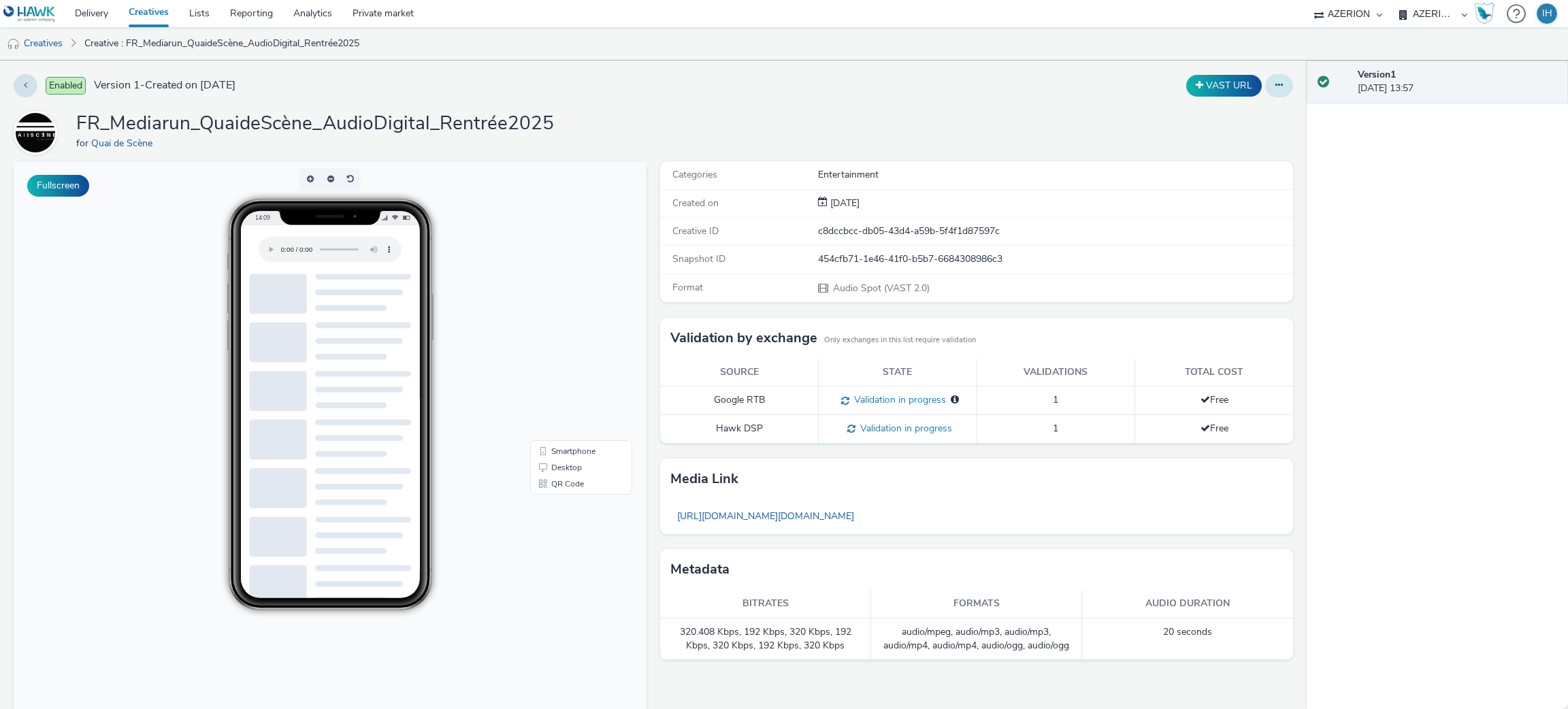
click at [1267, 95] on button at bounding box center [1279, 86] width 28 height 23
click at [989, 131] on div "FR_Mediarun_QuaideScène_AudioDigital_Rentrée2025 for Quai de Scène" at bounding box center [653, 133] width 1279 height 43
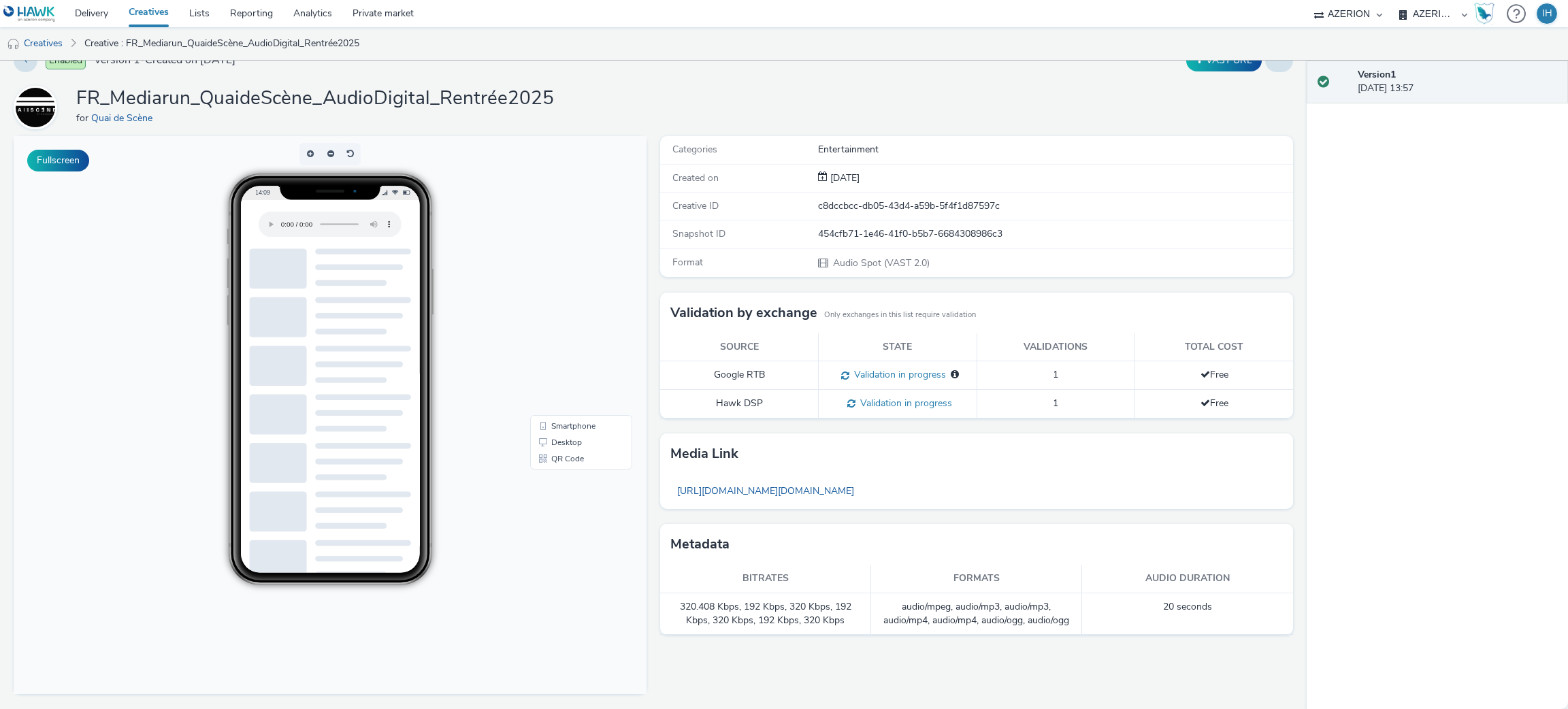
click at [1377, 82] on div "Version 1 19 September 2025, 13:57" at bounding box center [1457, 82] width 199 height 28
click at [1364, 83] on div "Version 1 19 September 2025, 13:57" at bounding box center [1457, 82] width 199 height 28
click at [50, 40] on link "Creatives" at bounding box center [35, 43] width 70 height 32
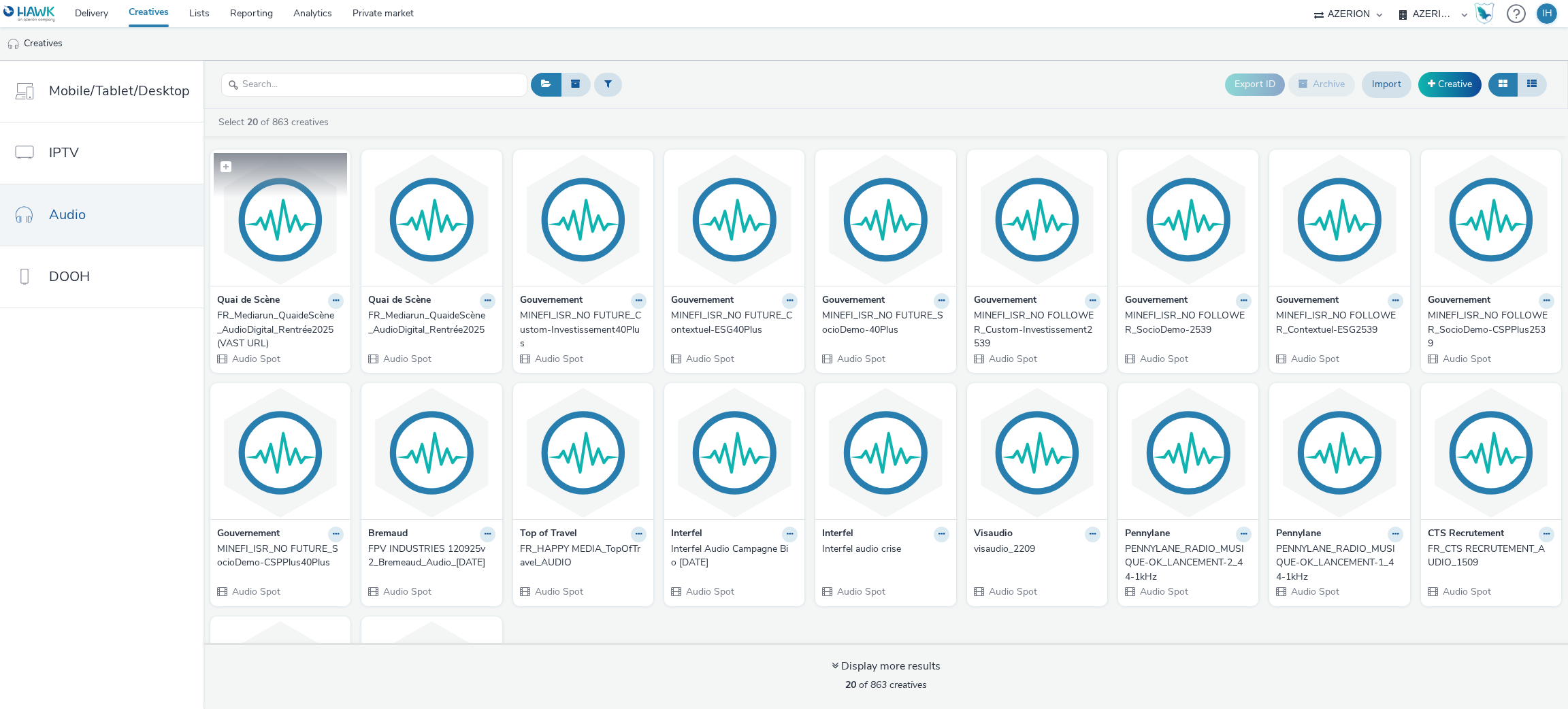
click at [277, 222] on img at bounding box center [280, 219] width 134 height 133
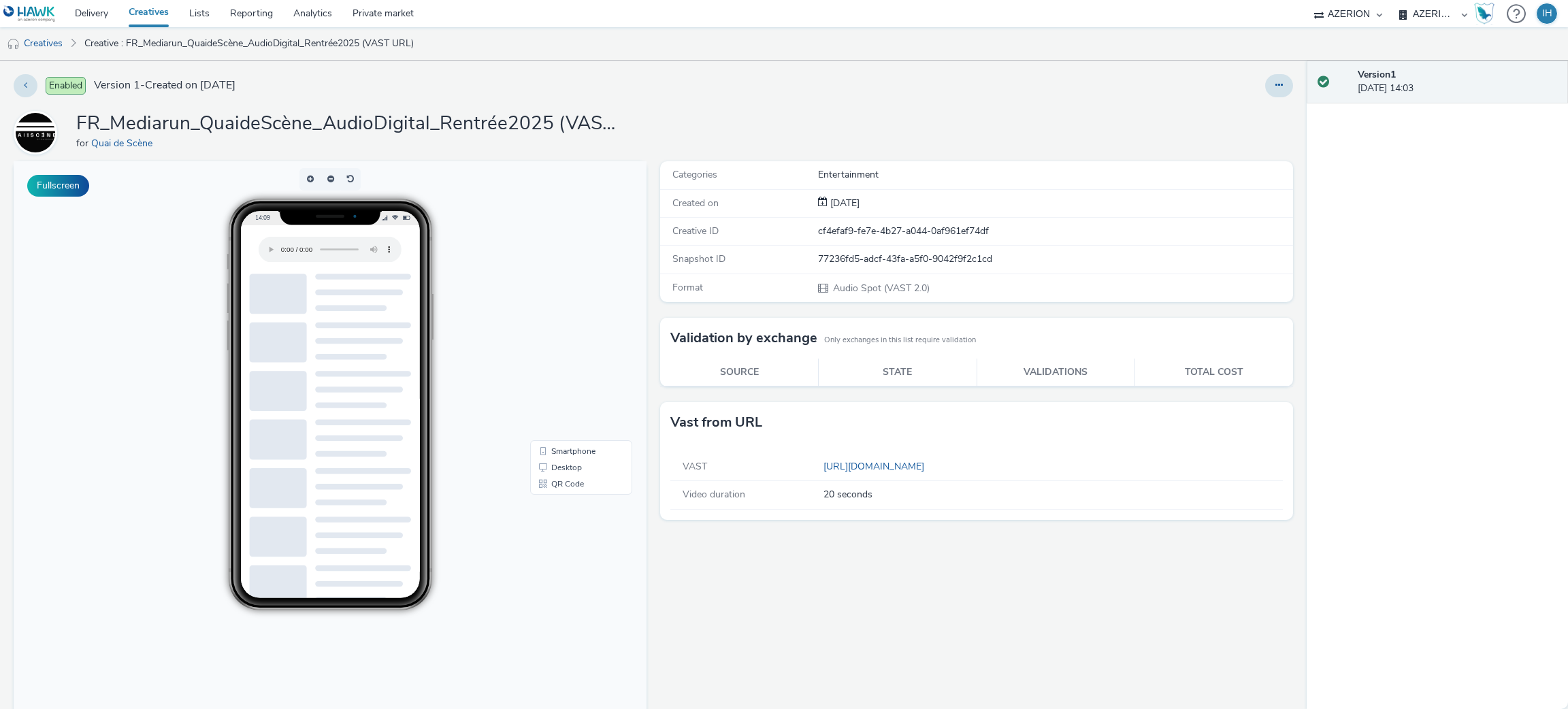
click at [868, 114] on div "FR_Mediarun_QuaideScène_AudioDigital_Rentrée2025 (VAST URL) for Quai de Scène" at bounding box center [653, 133] width 1279 height 43
click at [1275, 83] on icon at bounding box center [1279, 85] width 8 height 9
click at [1202, 113] on link "Edit" at bounding box center [1242, 113] width 102 height 27
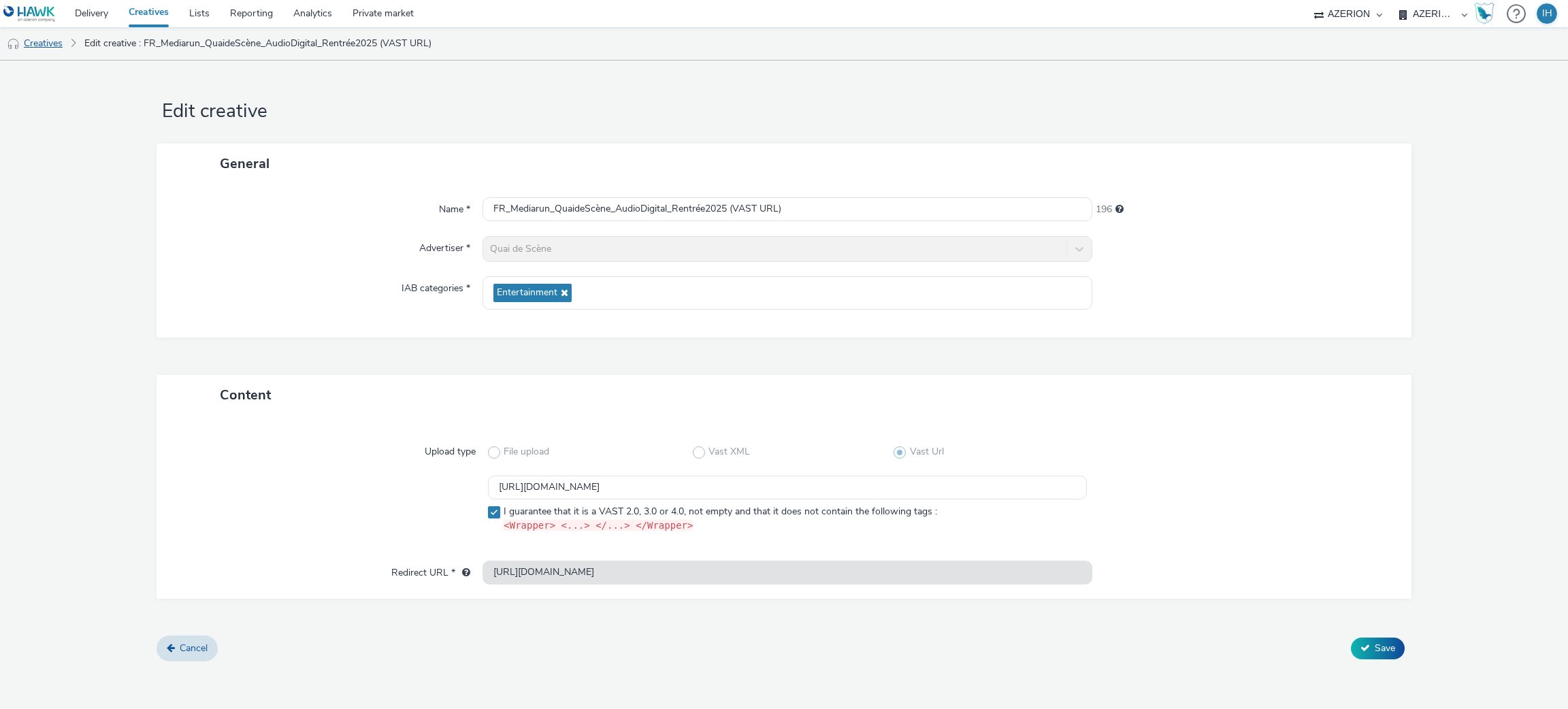
click at [55, 46] on link "Creatives" at bounding box center [35, 43] width 70 height 32
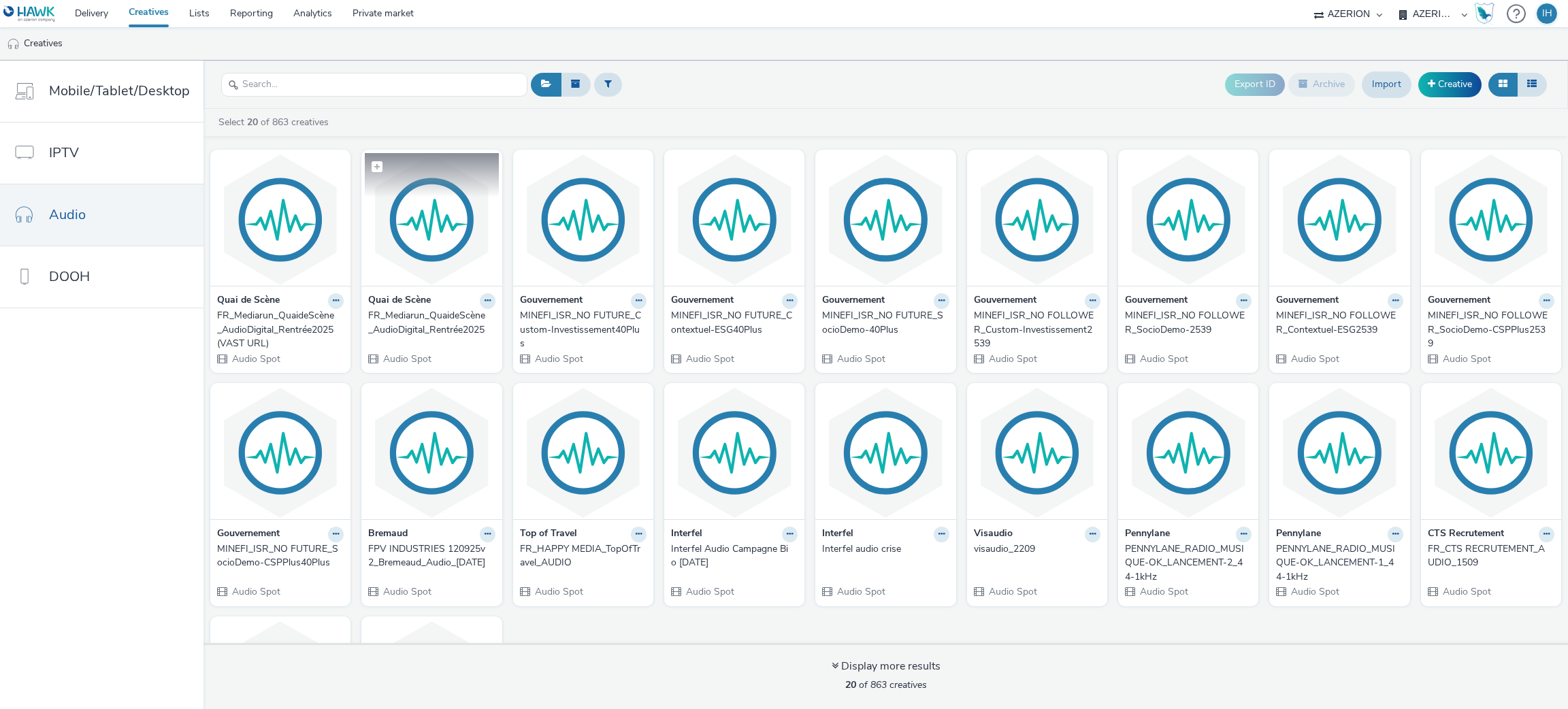
click at [393, 250] on img at bounding box center [431, 219] width 134 height 133
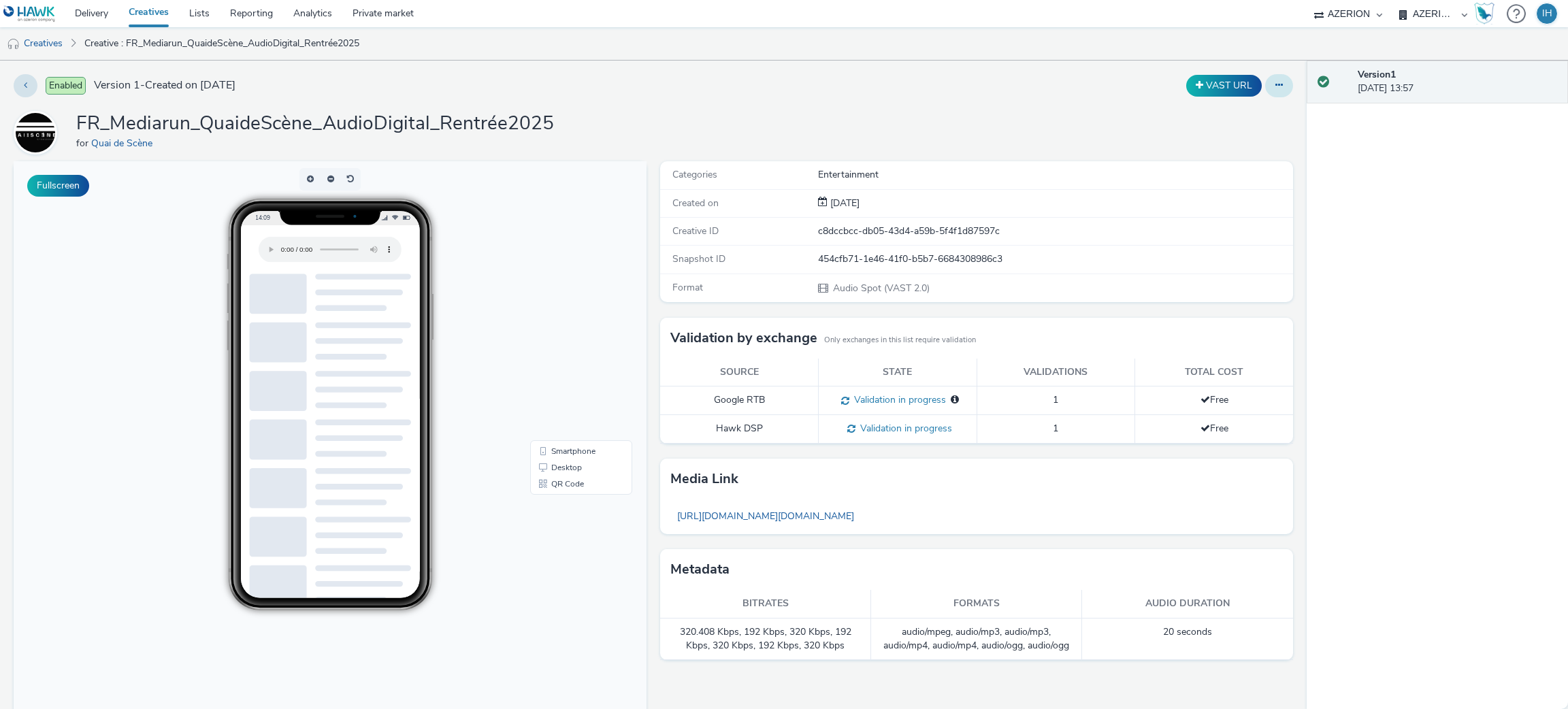
click at [1275, 87] on icon at bounding box center [1279, 85] width 8 height 9
click at [1247, 110] on link "Edit" at bounding box center [1242, 113] width 102 height 27
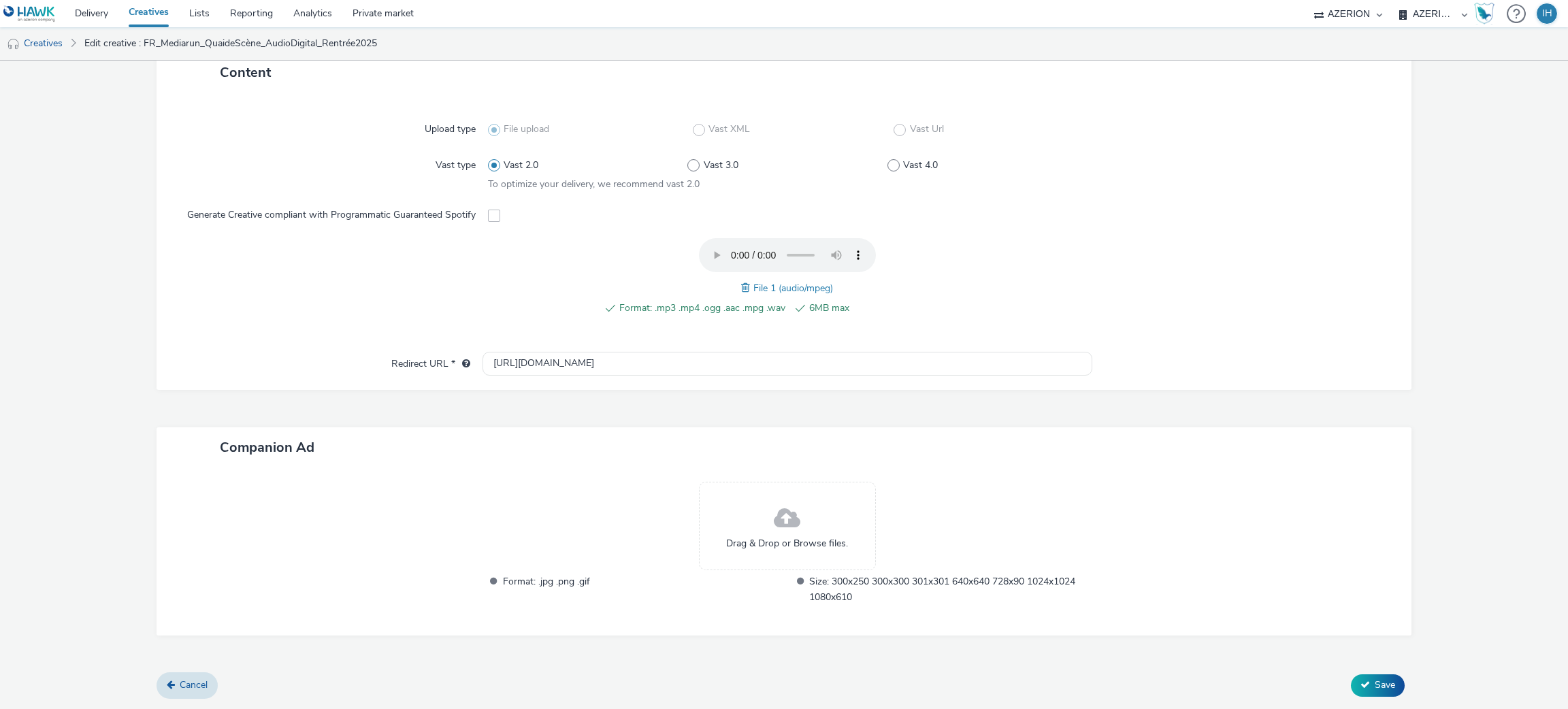
scroll to position [328, 0]
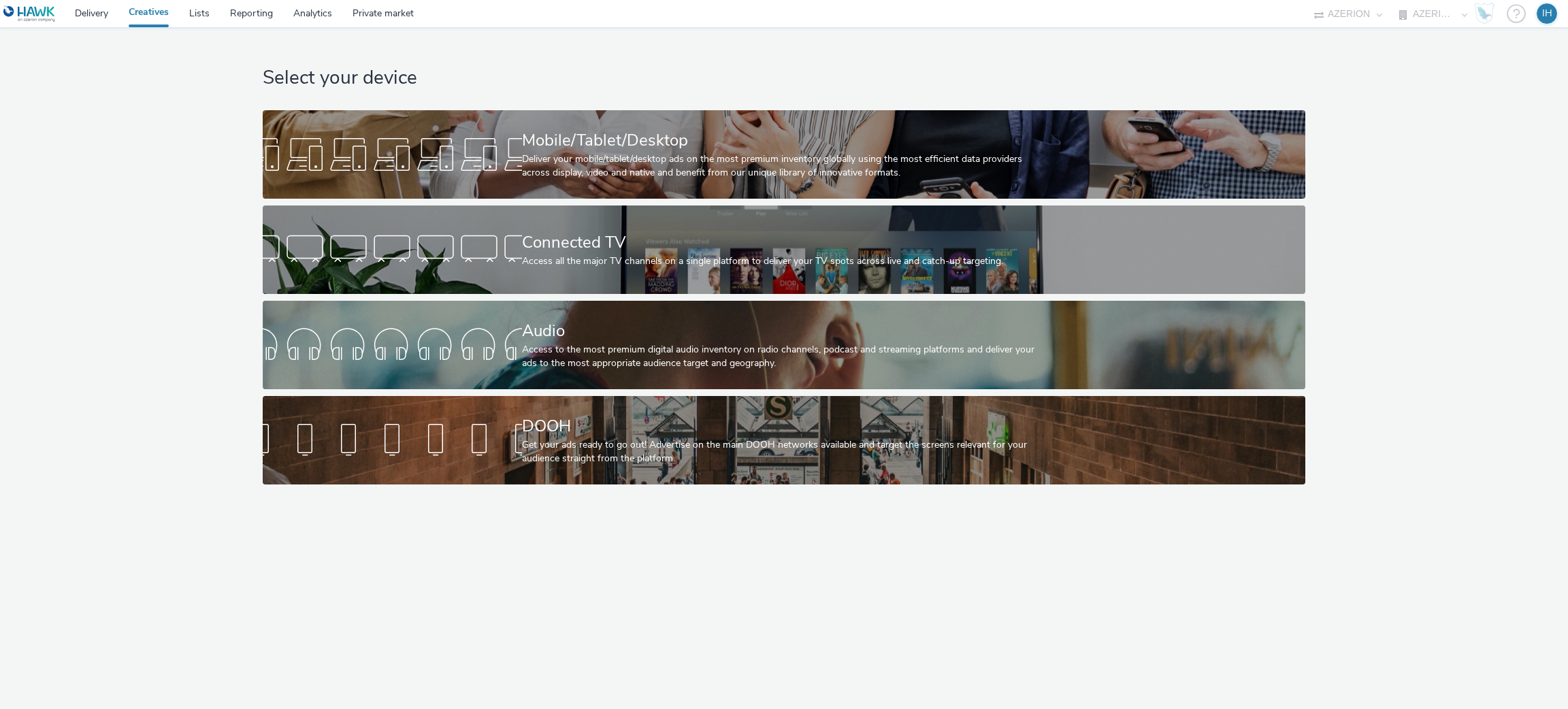
select select "ac009755-aa48-4799-8050-7a339a378eb8"
select select "79162ed7-0017-4339-93b0-3399b708648f"
select select "ac009755-aa48-4799-8050-7a339a378eb8"
select select "79162ed7-0017-4339-93b0-3399b708648f"
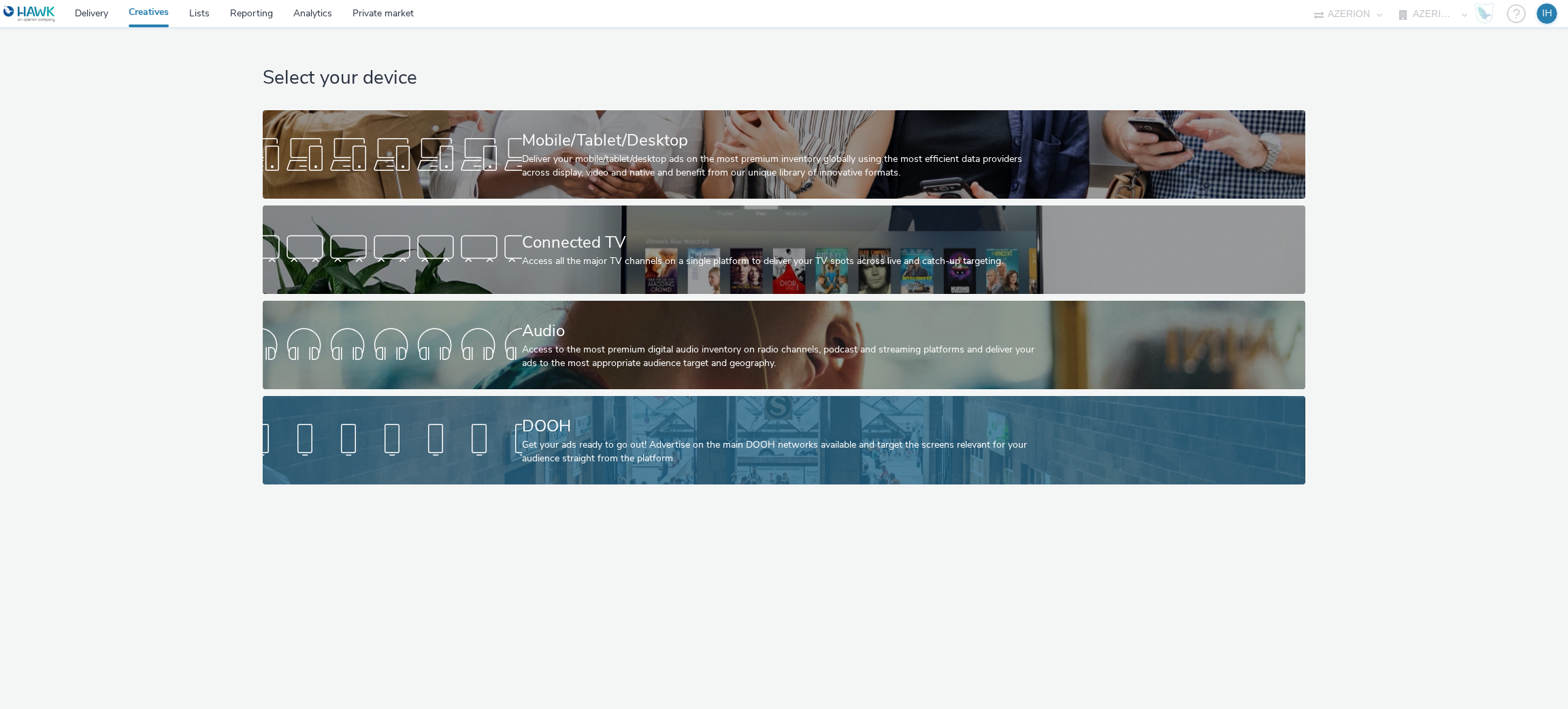
click at [642, 436] on div "DOOH" at bounding box center [781, 426] width 519 height 24
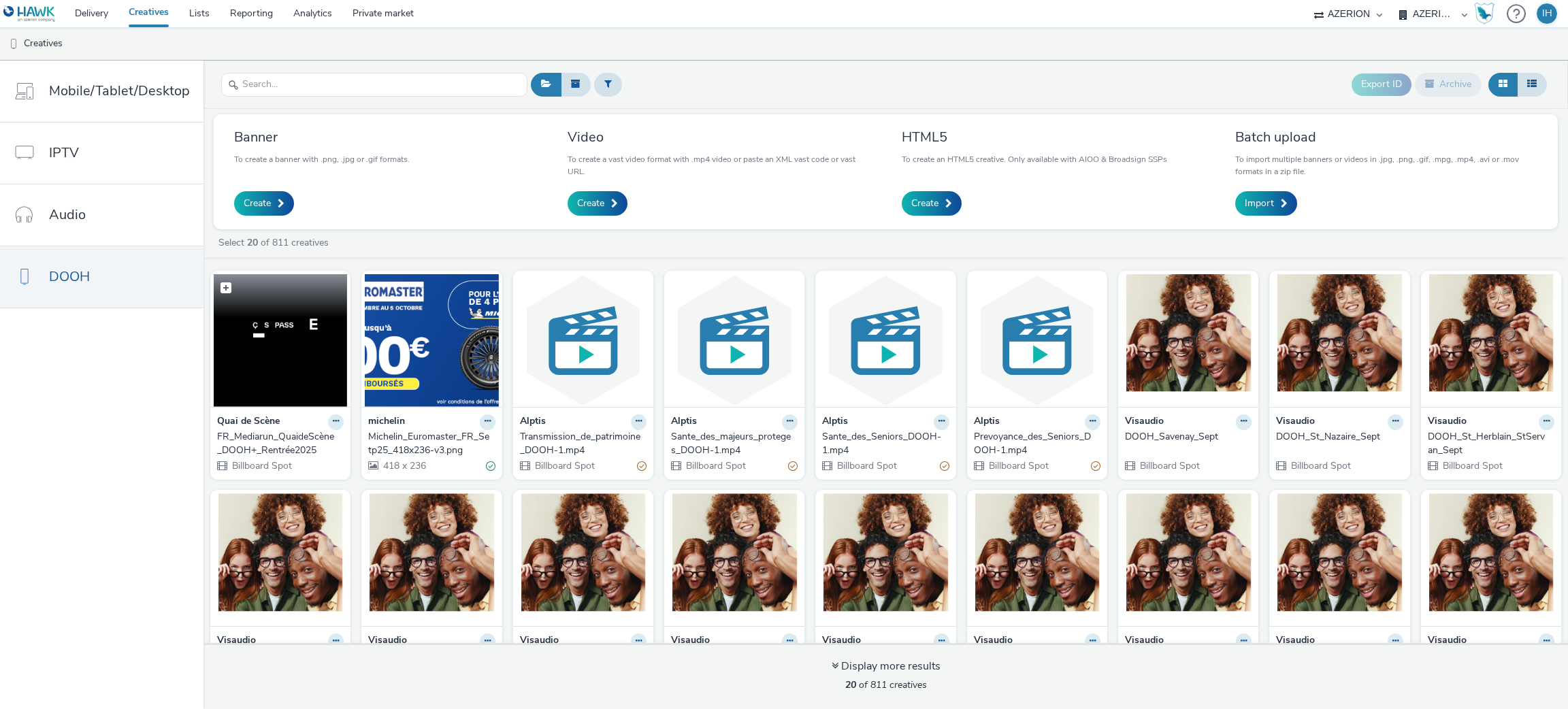
click at [268, 327] on img at bounding box center [280, 341] width 134 height 133
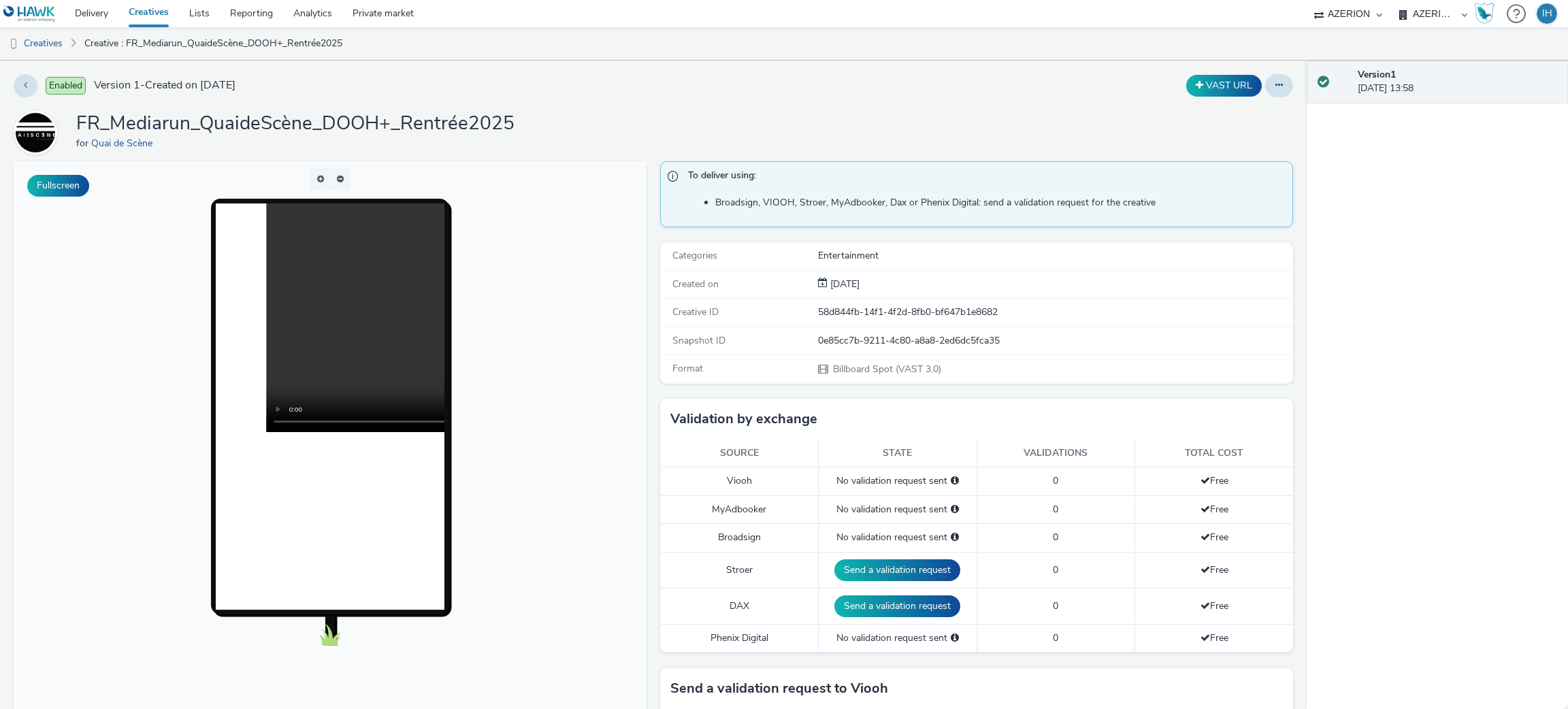
click at [444, 122] on h1 "FR_Mediarun_QuaideScène_DOOH+_Rentrée2025" at bounding box center [295, 124] width 438 height 25
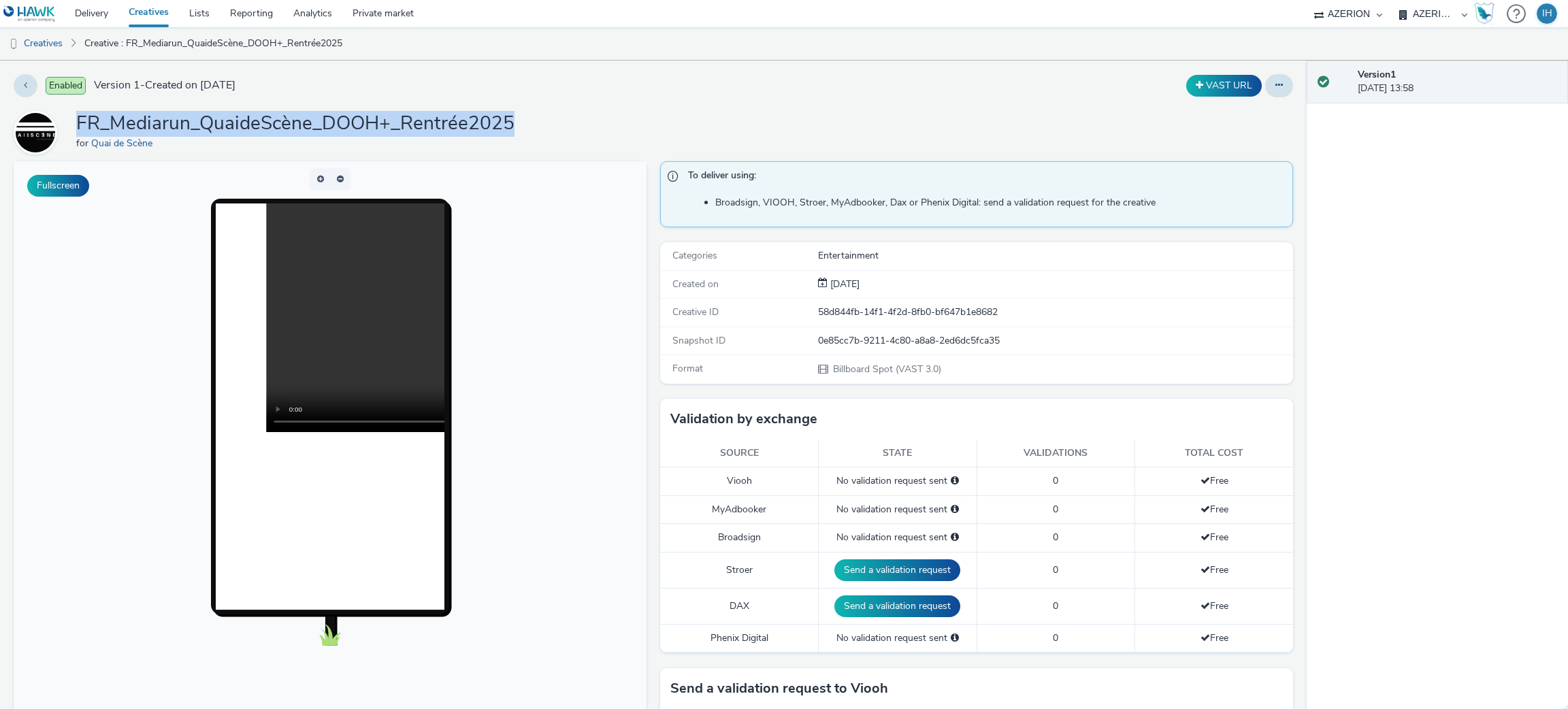
click at [444, 122] on h1 "FR_Mediarun_QuaideScène_DOOH+_Rentrée2025" at bounding box center [295, 124] width 438 height 25
copy h1 "FR_Mediarun_QuaideScène_DOOH+_Rentrée2025"
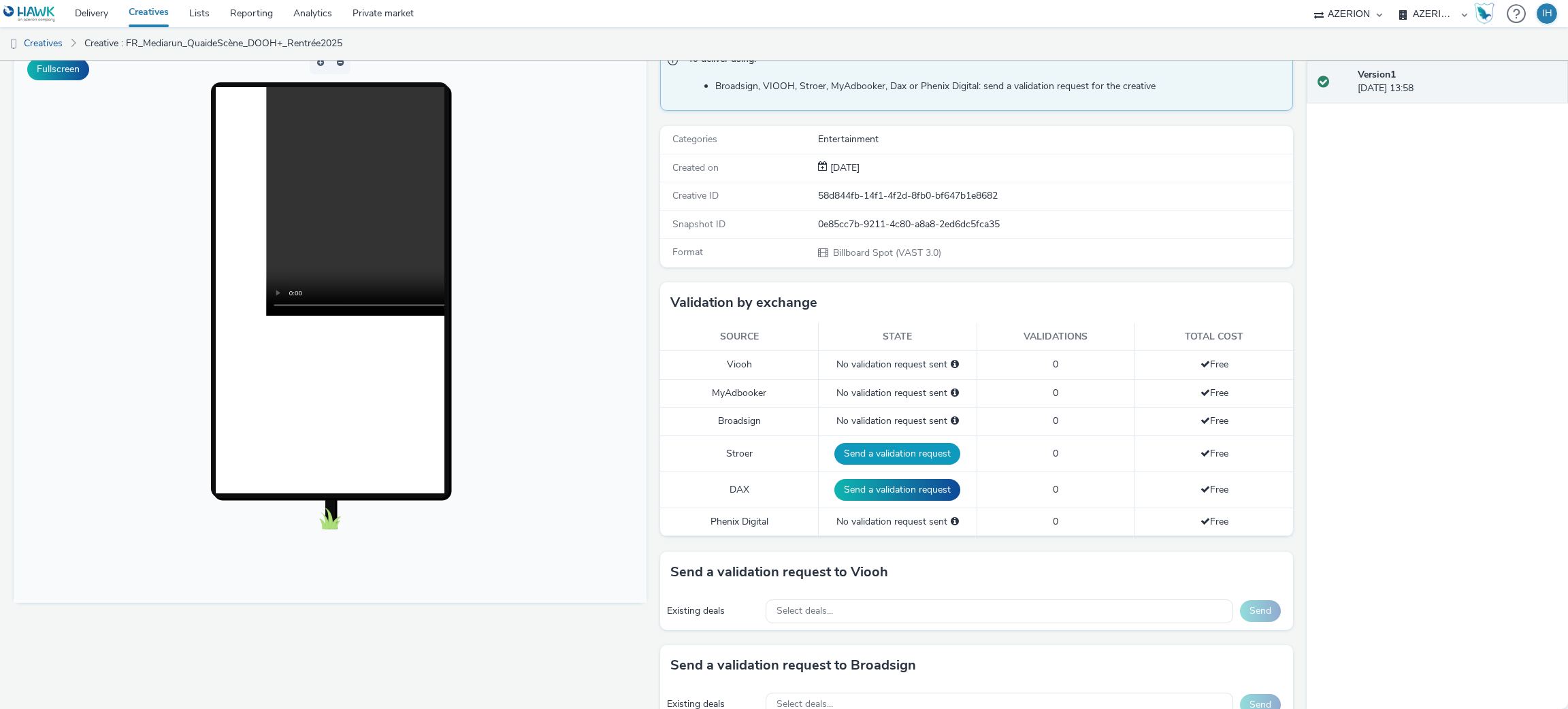
scroll to position [305, 0]
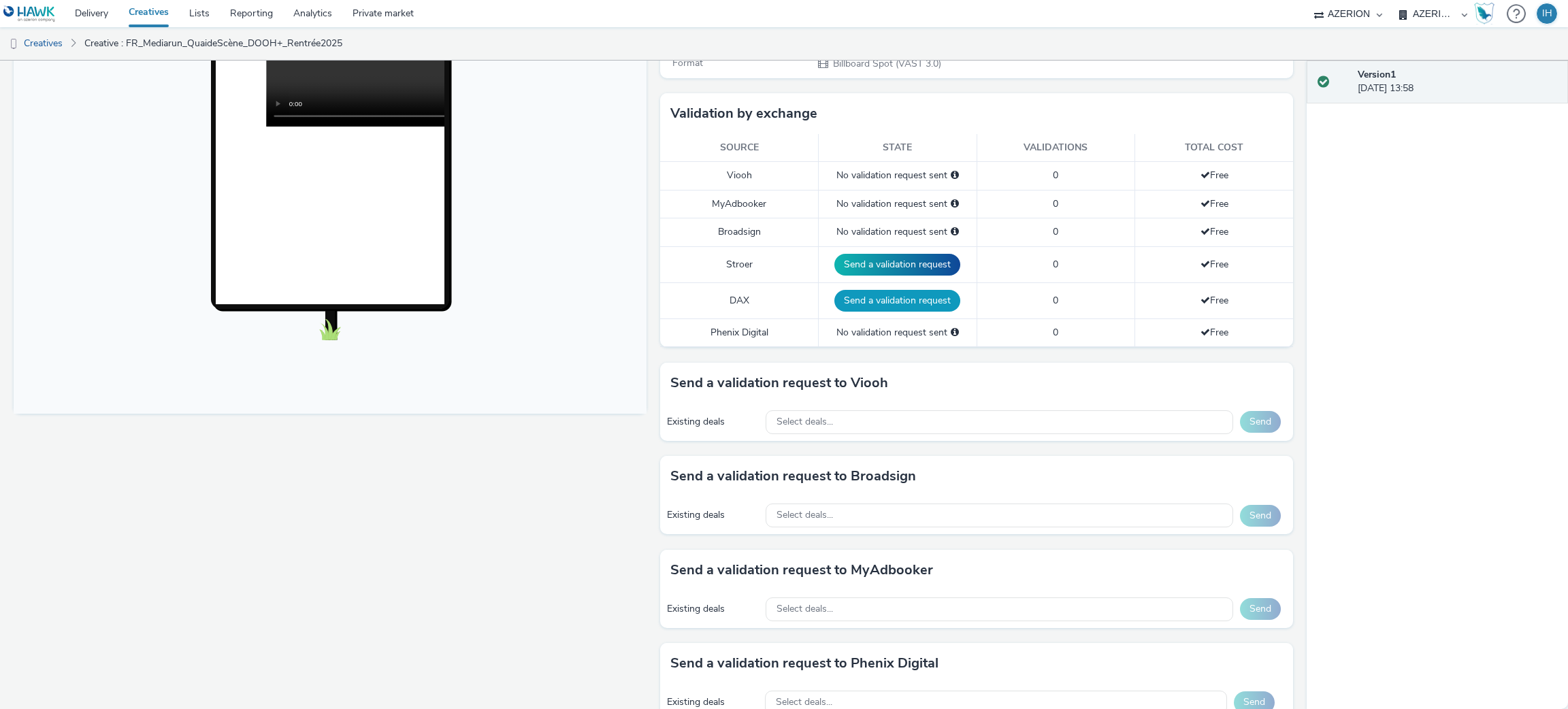
click at [855, 300] on button "Send a validation request" at bounding box center [897, 300] width 126 height 22
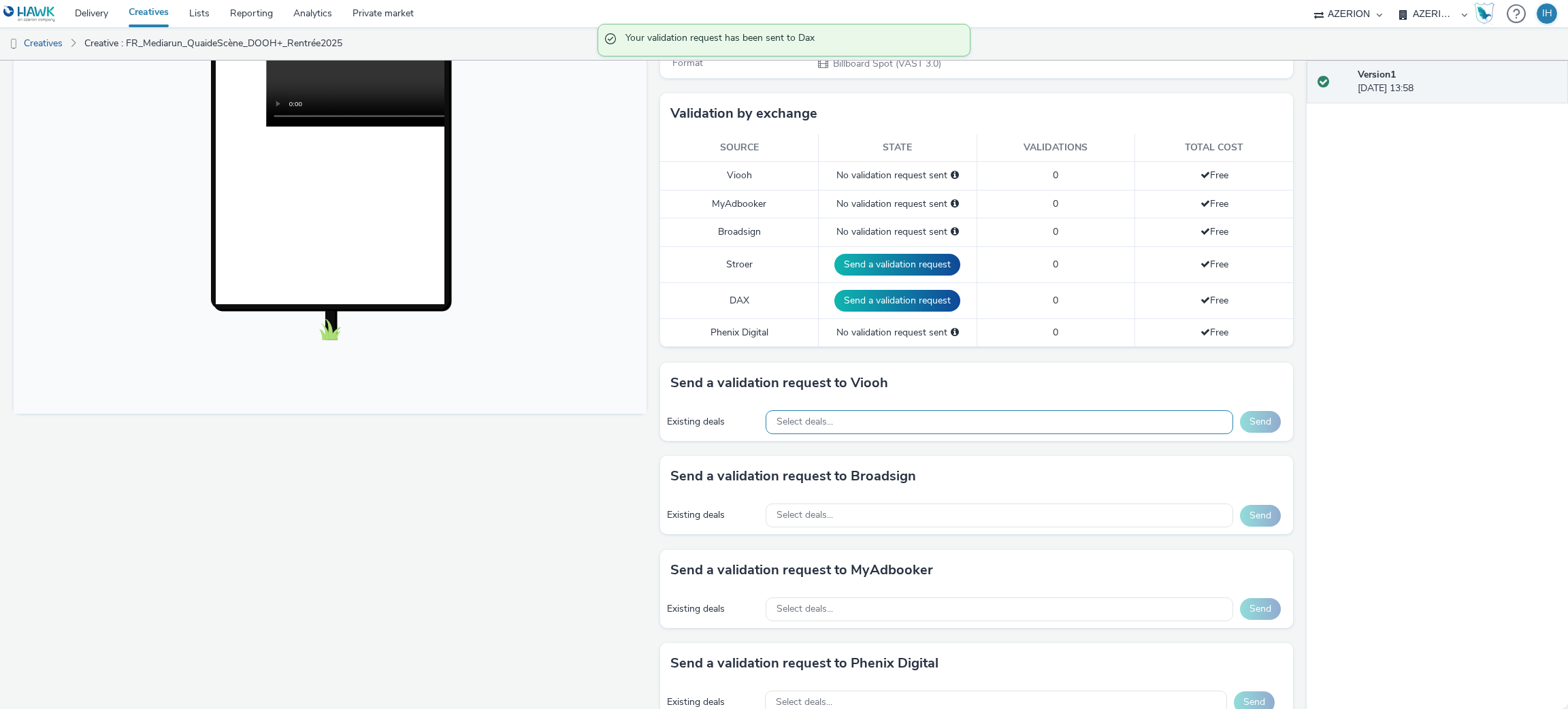
click at [804, 426] on div "Select deals..." at bounding box center [999, 422] width 468 height 24
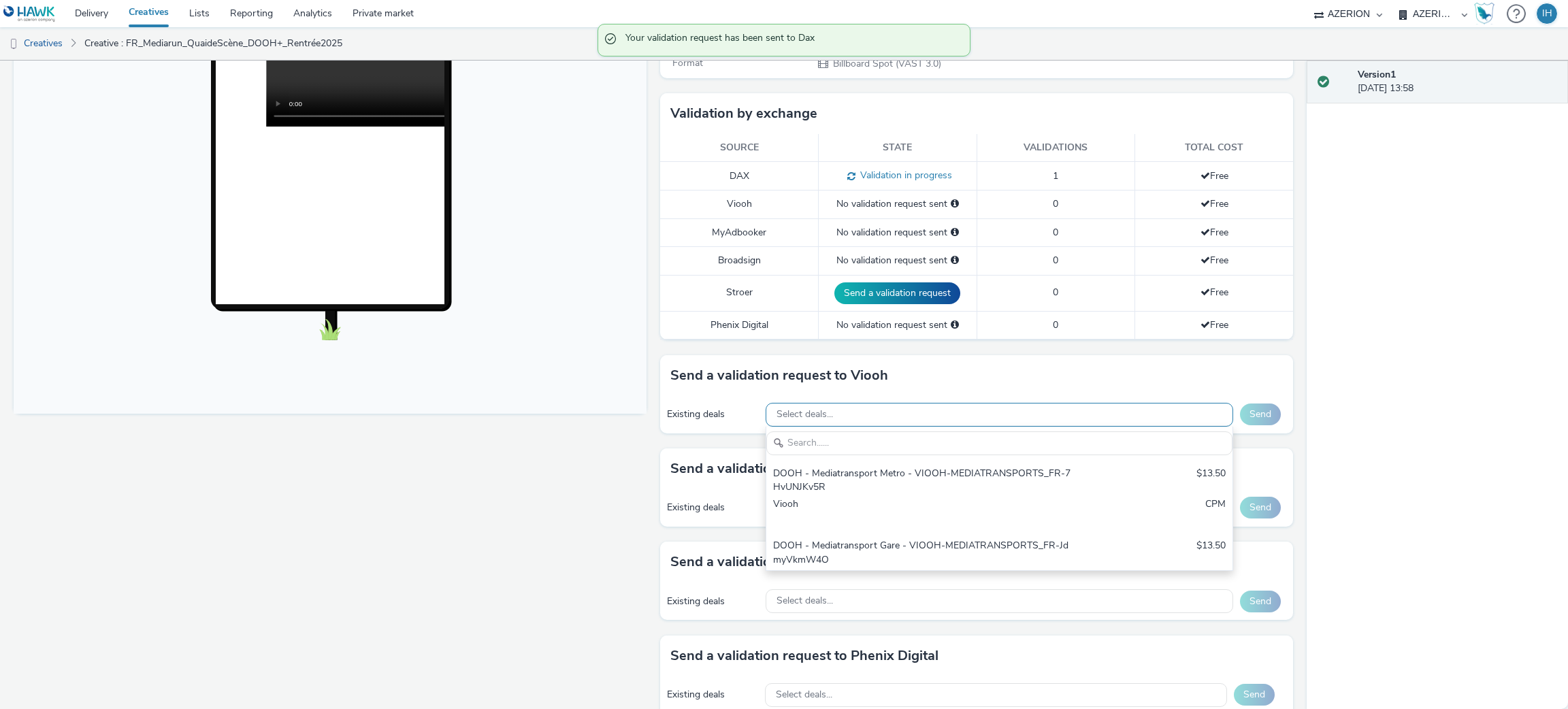
scroll to position [0, 0]
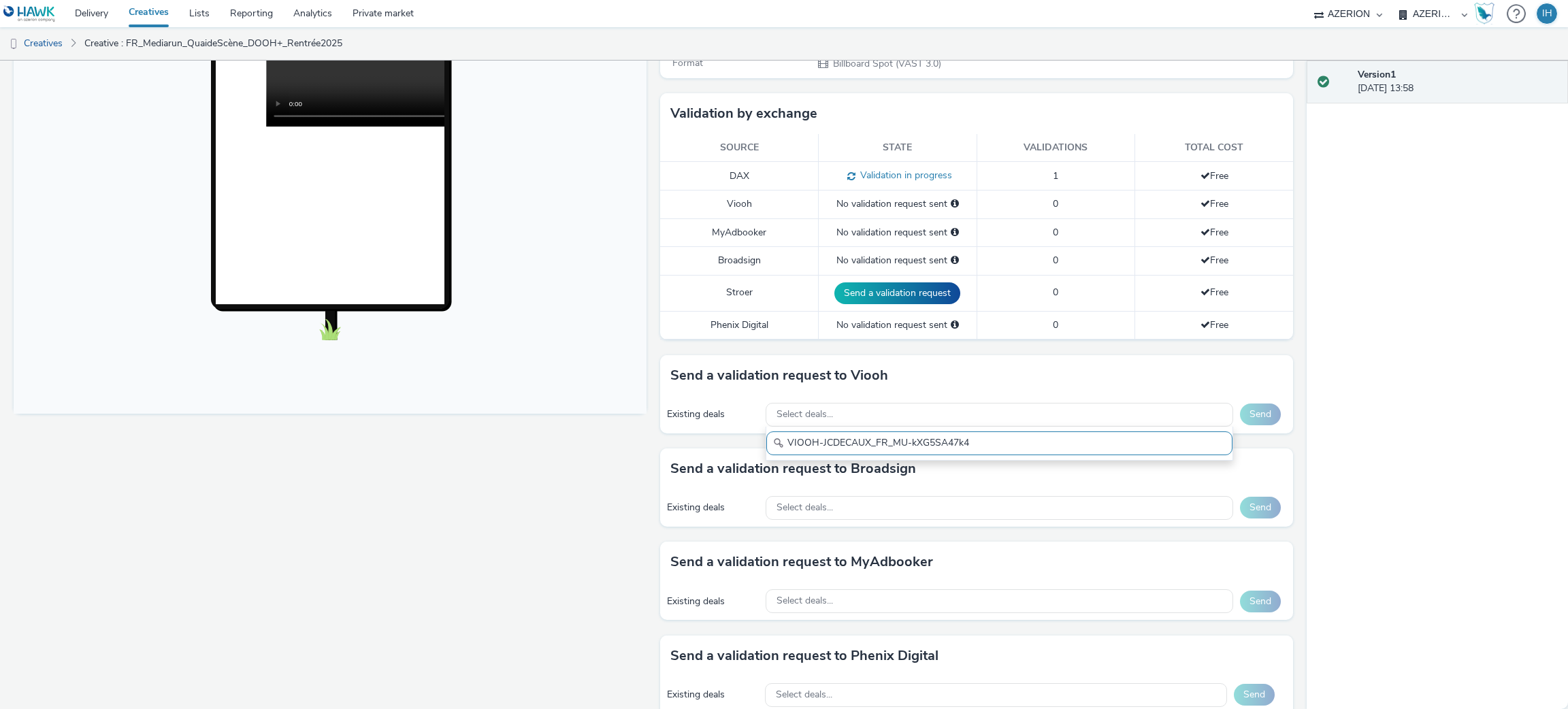
paste input "JCD ( Deal AO donc ciblage côté DSP )"
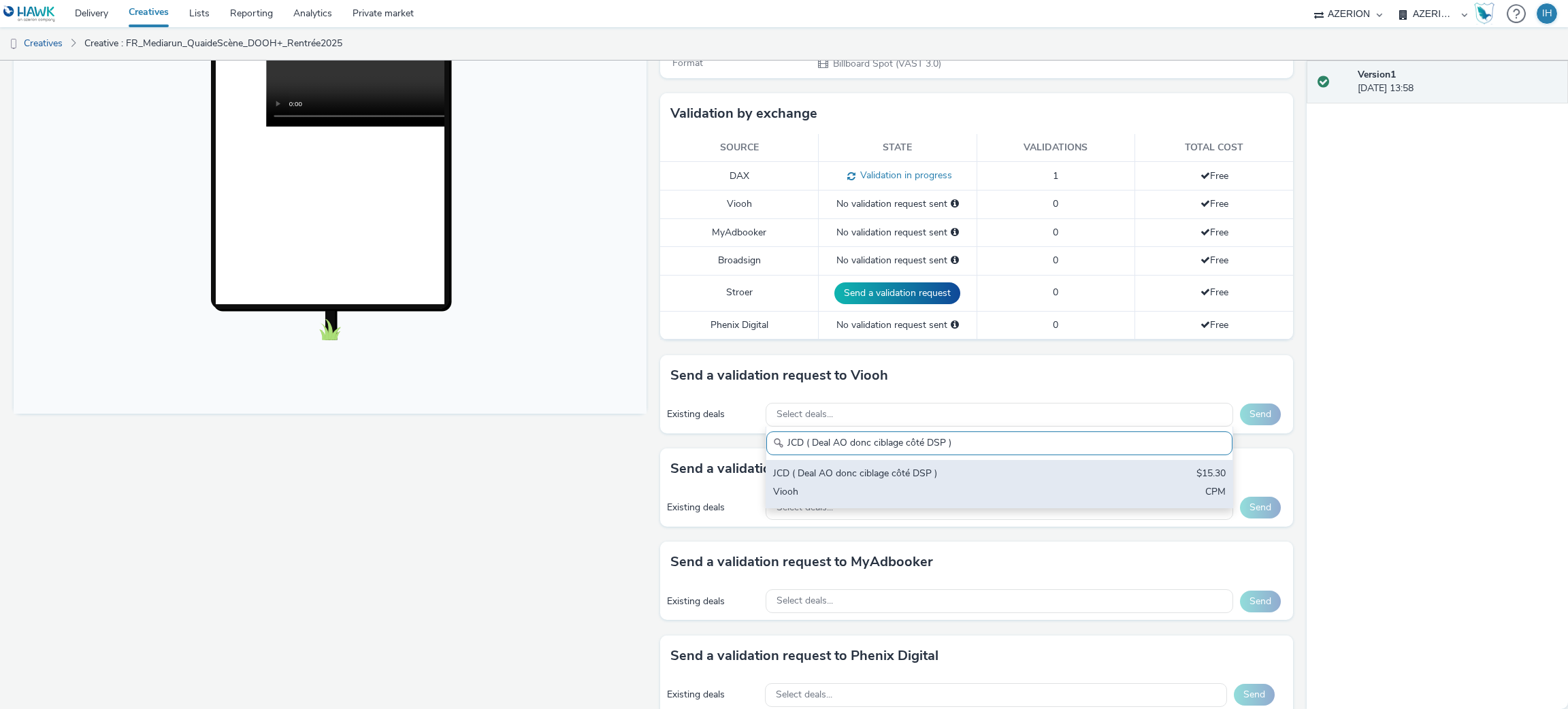
type input "JCD ( Deal AO donc ciblage côté DSP )"
click at [970, 481] on div "JCD ( Deal AO donc ciblage côté DSP ) $15.30 Viooh CPM" at bounding box center [998, 483] width 466 height 48
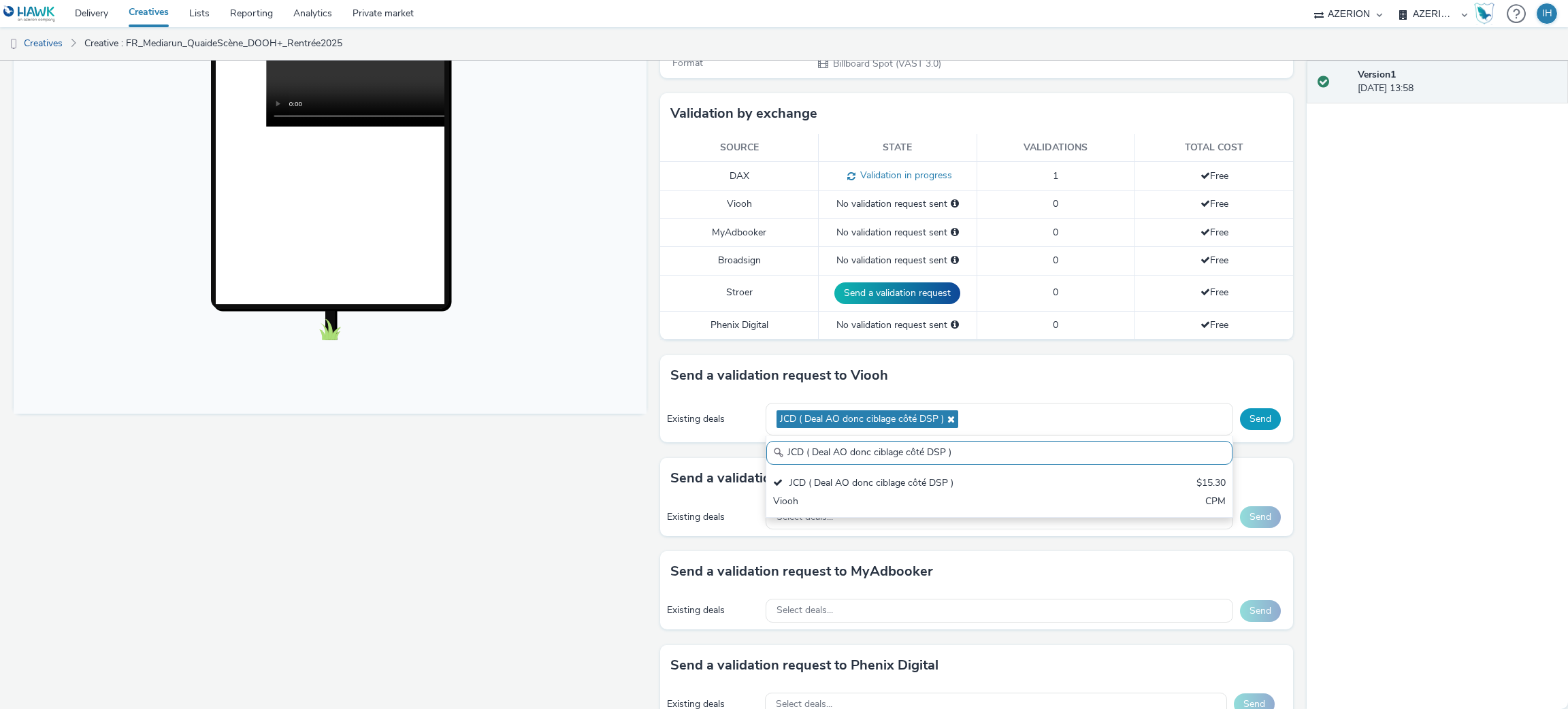
click at [1246, 419] on button "Send" at bounding box center [1260, 419] width 41 height 22
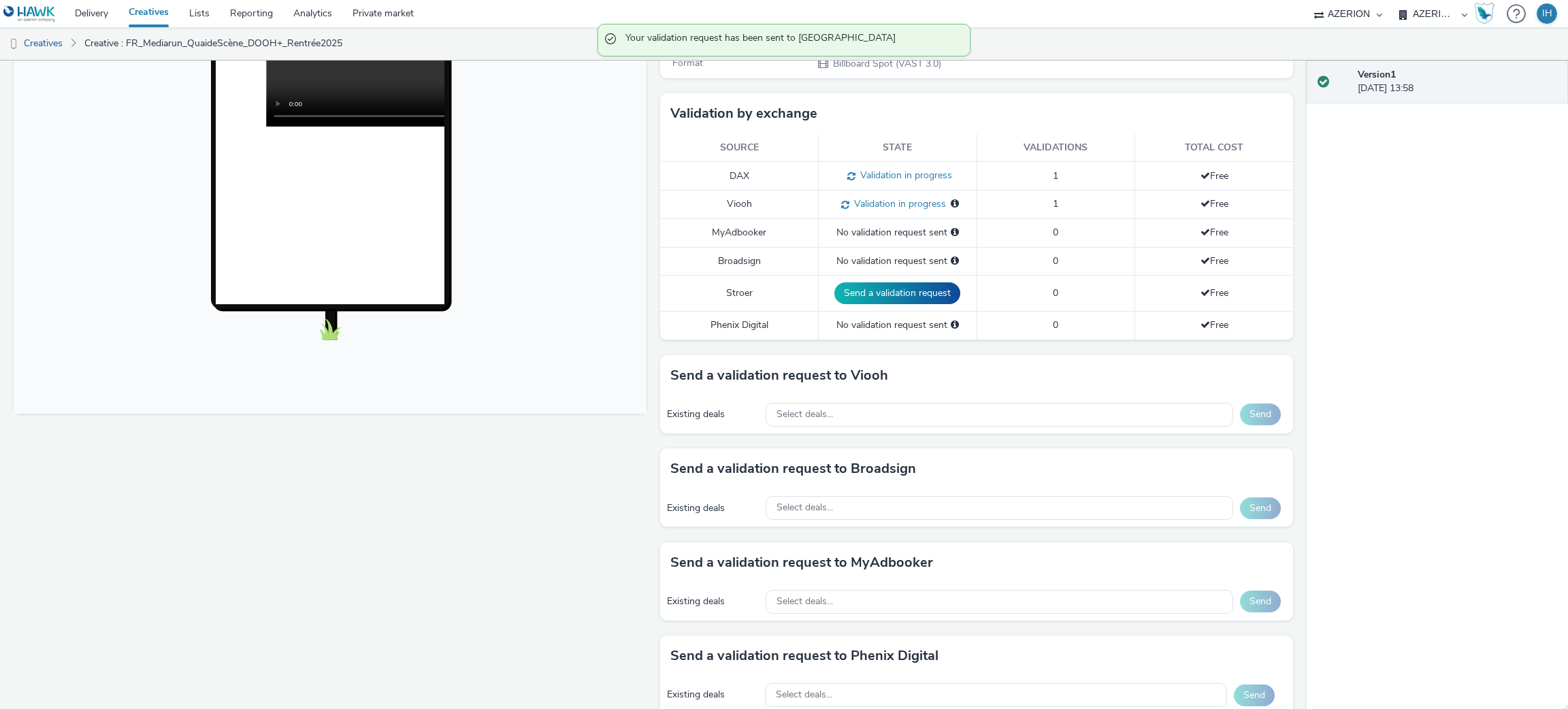
click at [411, 524] on div "Fullscreen" at bounding box center [334, 426] width 640 height 1141
